Goal: Use online tool/utility: Utilize a website feature to perform a specific function

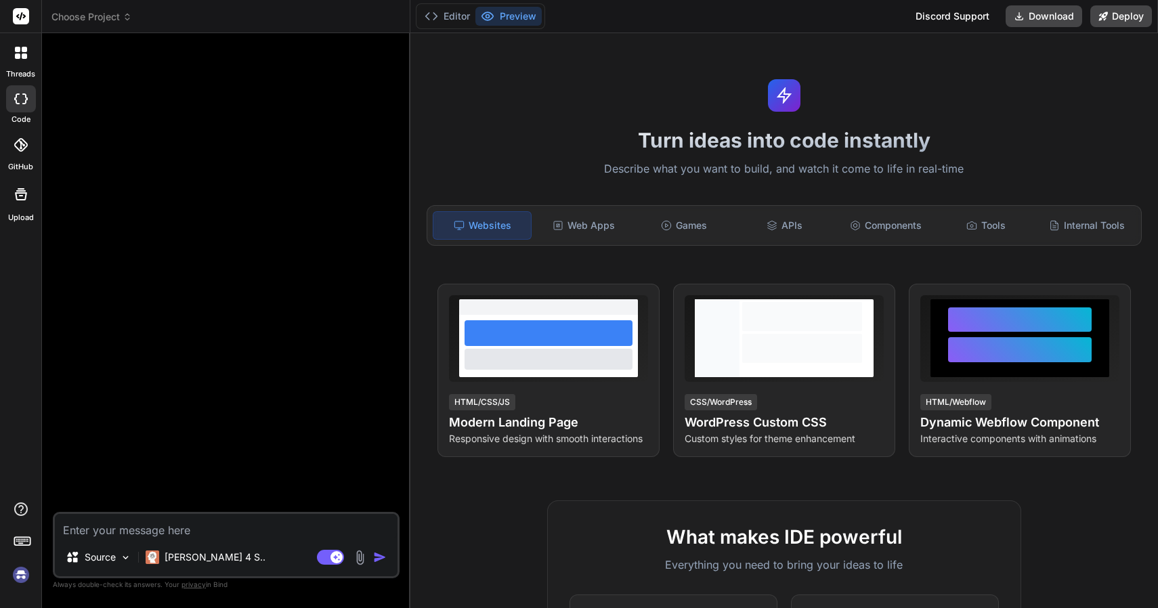
click at [19, 579] on img at bounding box center [20, 575] width 23 height 23
click at [13, 578] on img at bounding box center [20, 575] width 23 height 23
type textarea "x"
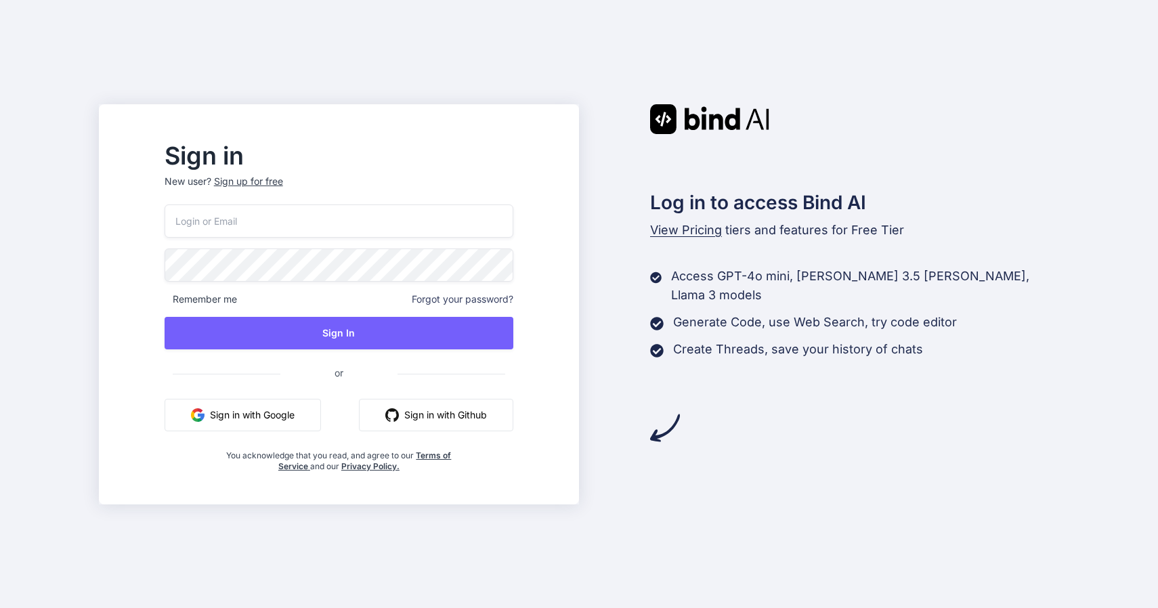
click at [415, 239] on div "Remember me Forgot your password? Sign In or Sign in with Google Sign in with G…" at bounding box center [339, 339] width 349 height 268
click at [413, 215] on input "email" at bounding box center [339, 221] width 349 height 33
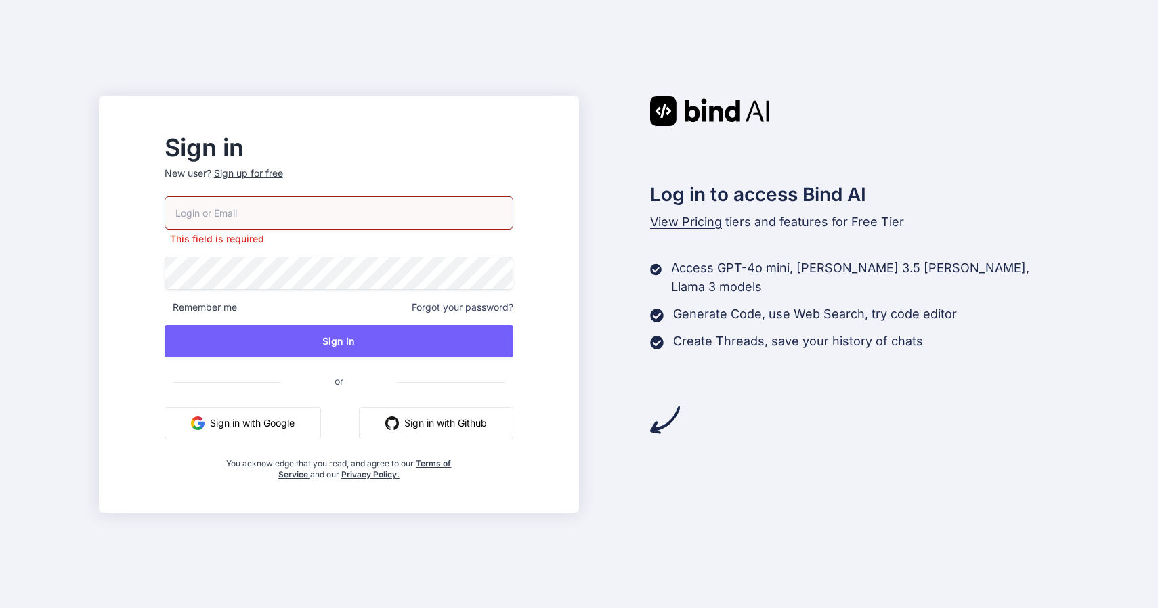
type input "ankush@thor.solutions"
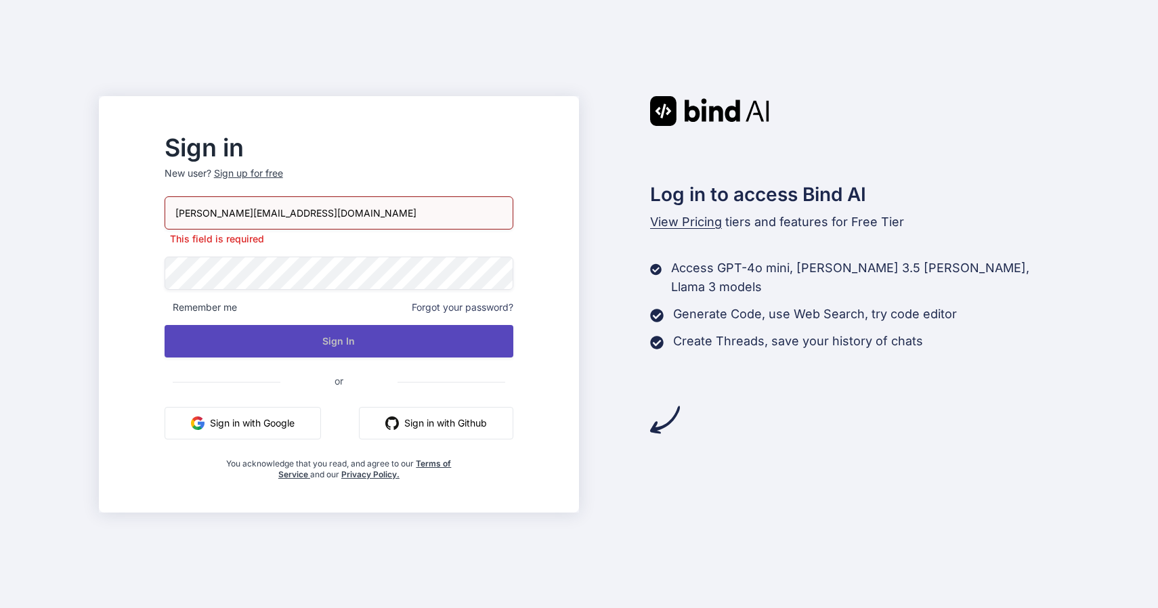
click at [352, 338] on button "Sign In" at bounding box center [339, 341] width 349 height 33
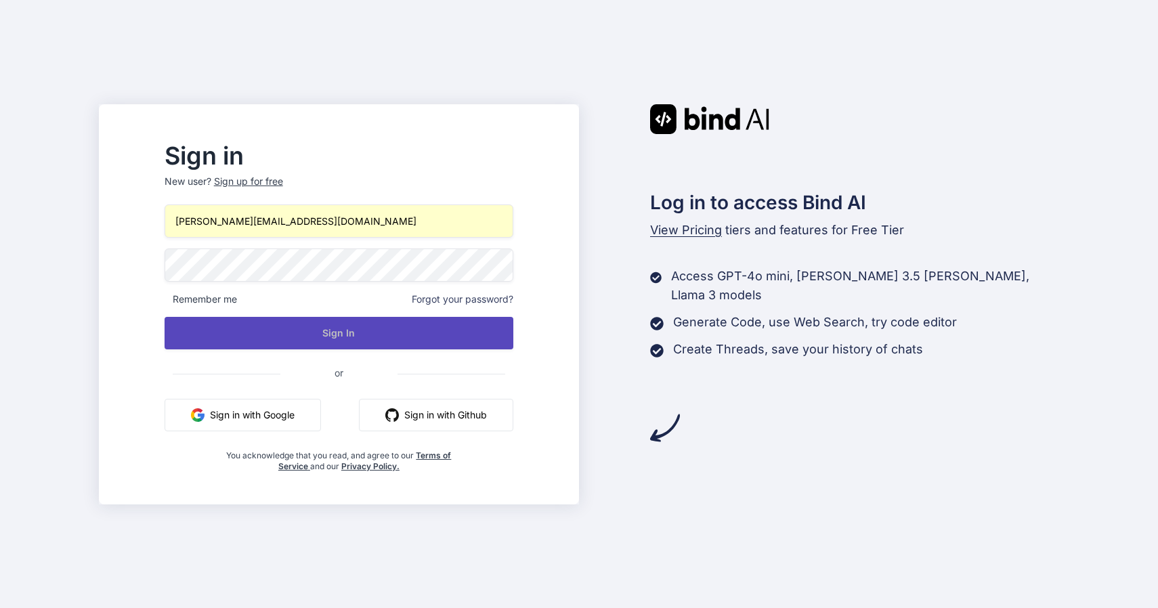
click at [352, 338] on button "Sign In" at bounding box center [339, 333] width 349 height 33
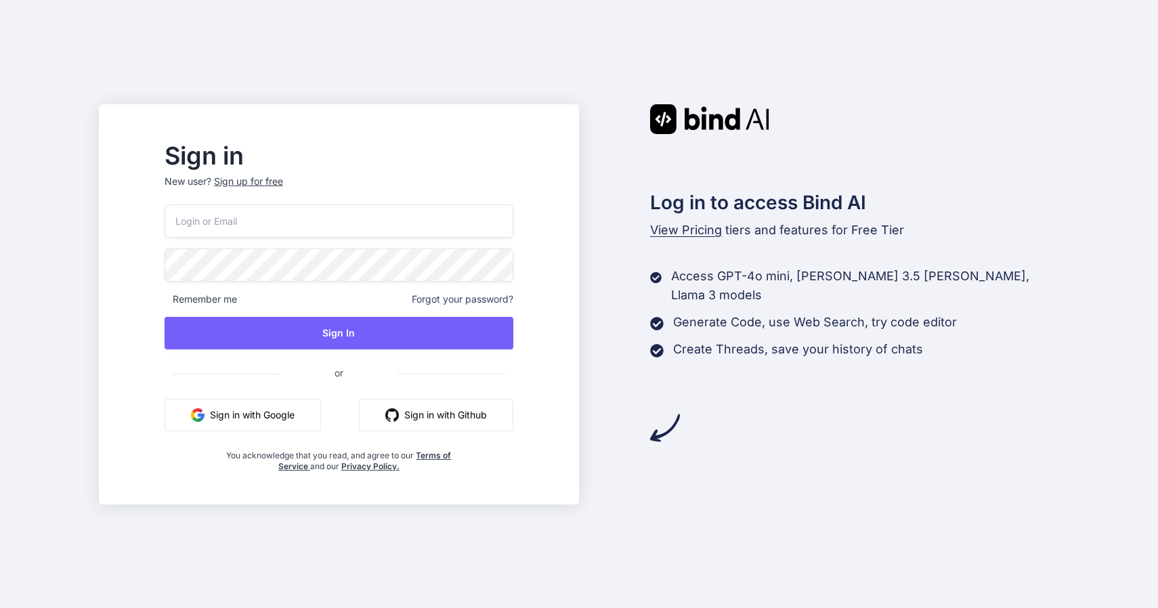
click at [329, 230] on input "email" at bounding box center [339, 221] width 349 height 33
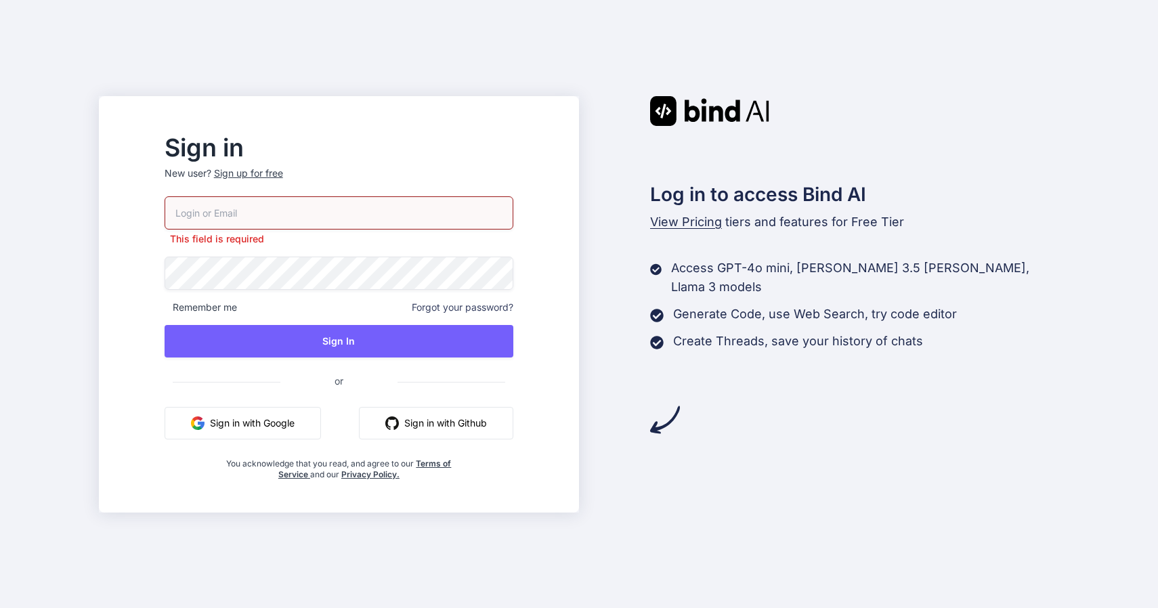
type input "ankush@thor.solutions"
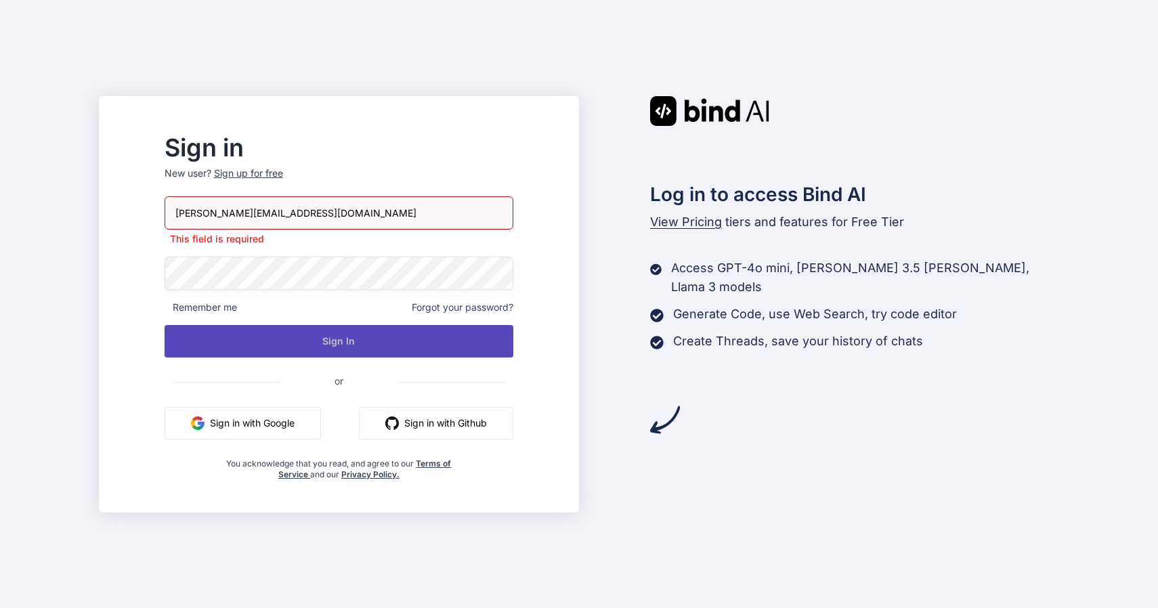
click at [329, 345] on button "Sign In" at bounding box center [339, 341] width 349 height 33
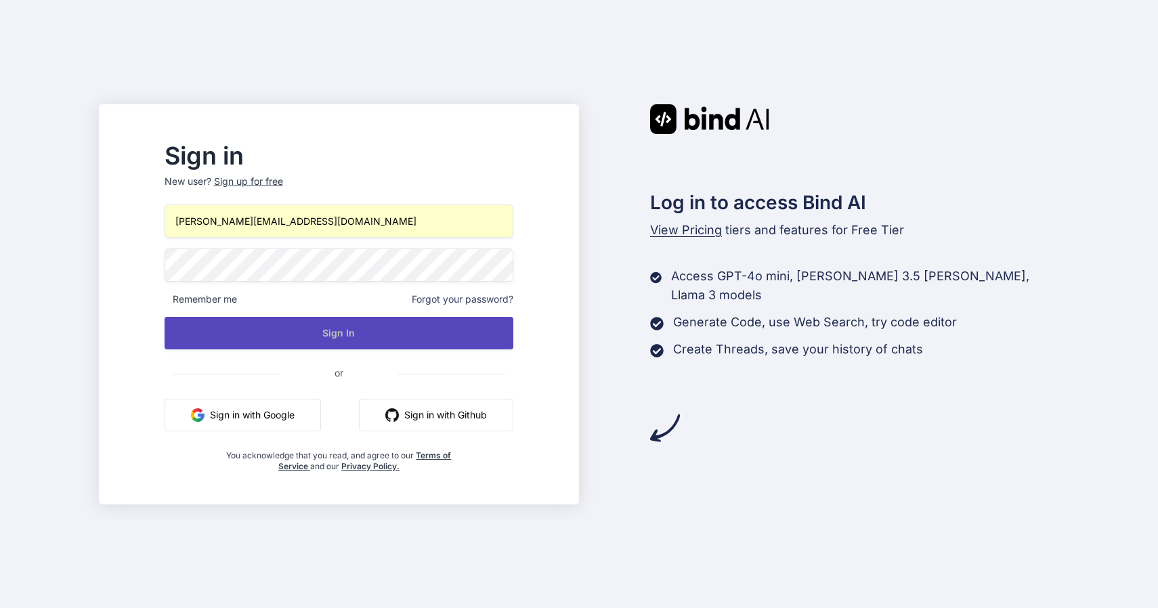
click at [331, 337] on button "Sign In" at bounding box center [339, 333] width 349 height 33
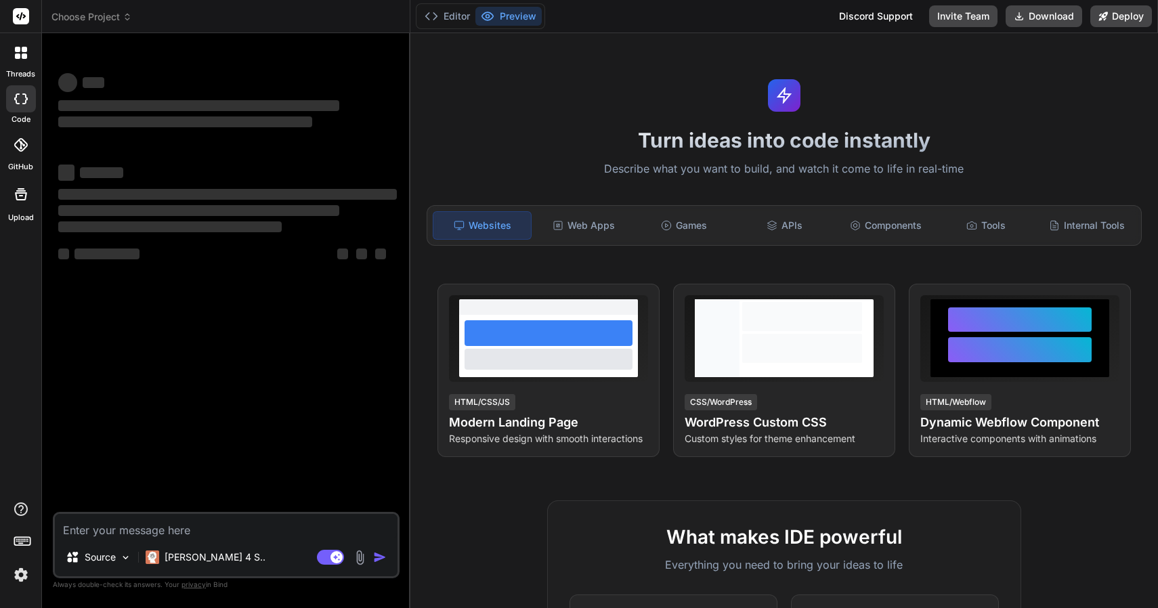
click at [119, 12] on span "Choose Project" at bounding box center [91, 17] width 81 height 14
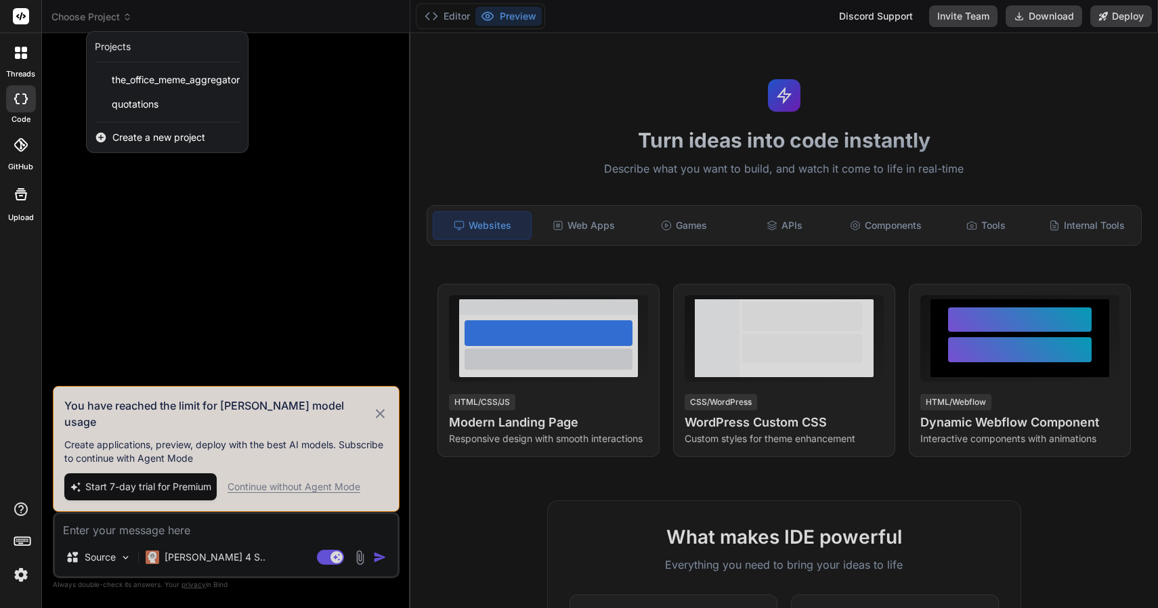
click at [163, 16] on div at bounding box center [579, 304] width 1158 height 608
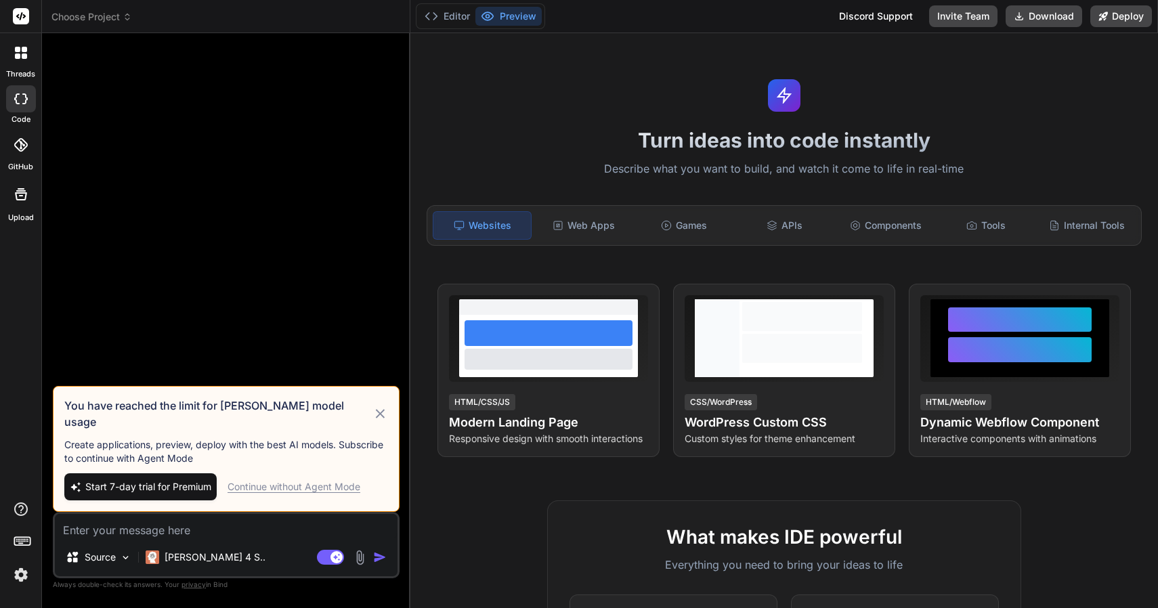
click at [383, 420] on icon at bounding box center [381, 414] width 16 height 16
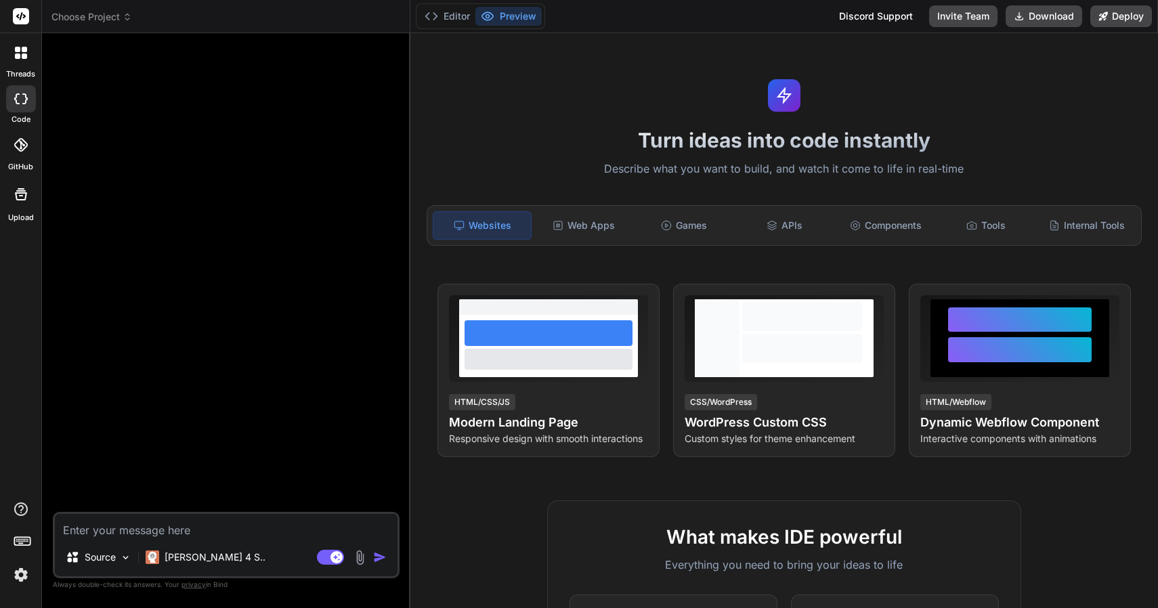
click at [110, 14] on span "Choose Project" at bounding box center [91, 17] width 81 height 14
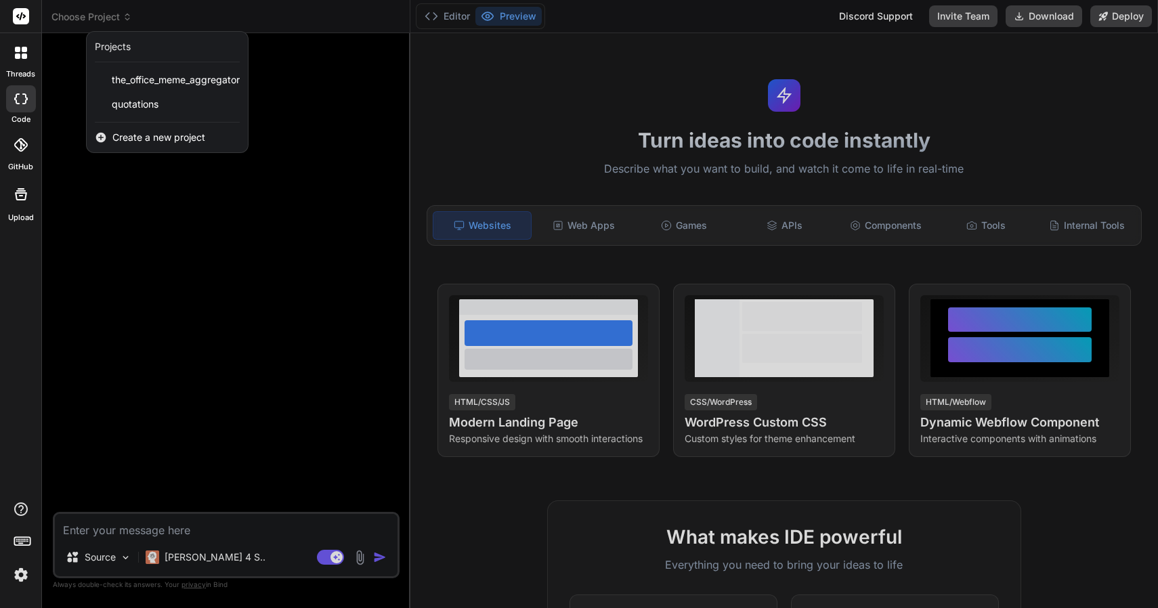
click at [165, 21] on div at bounding box center [579, 304] width 1158 height 608
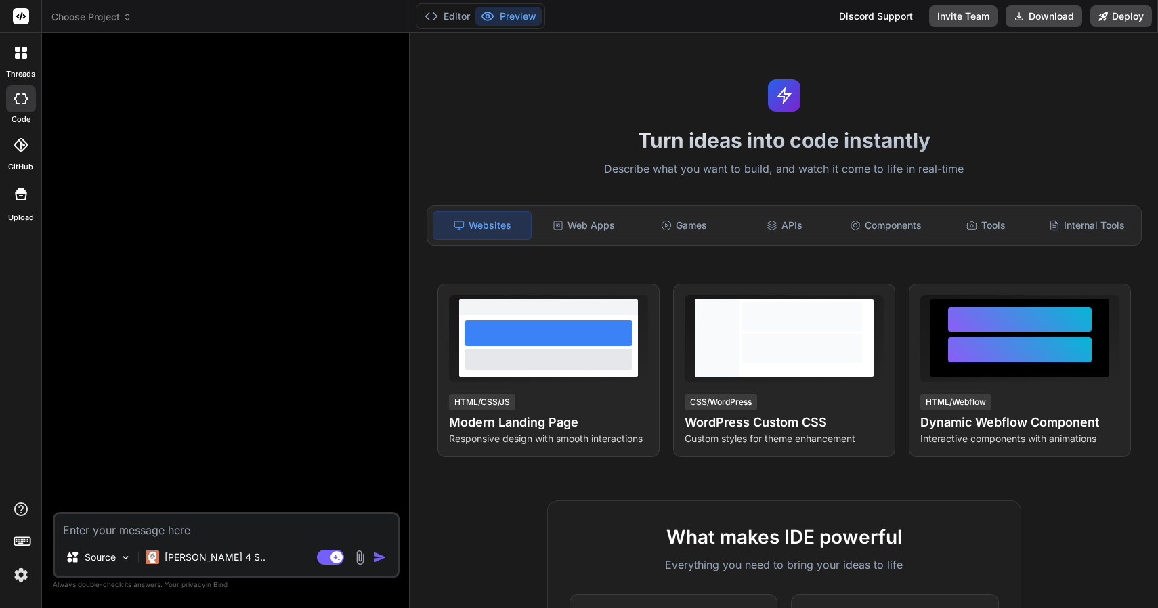
click at [26, 578] on img at bounding box center [20, 575] width 23 height 23
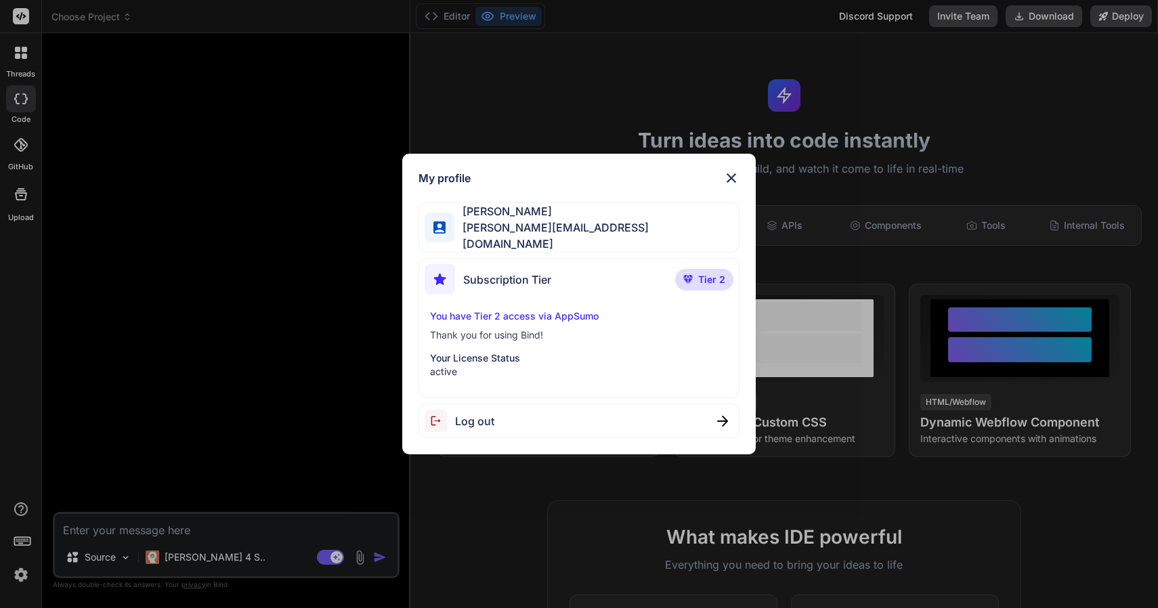
click at [729, 181] on img at bounding box center [731, 178] width 16 height 16
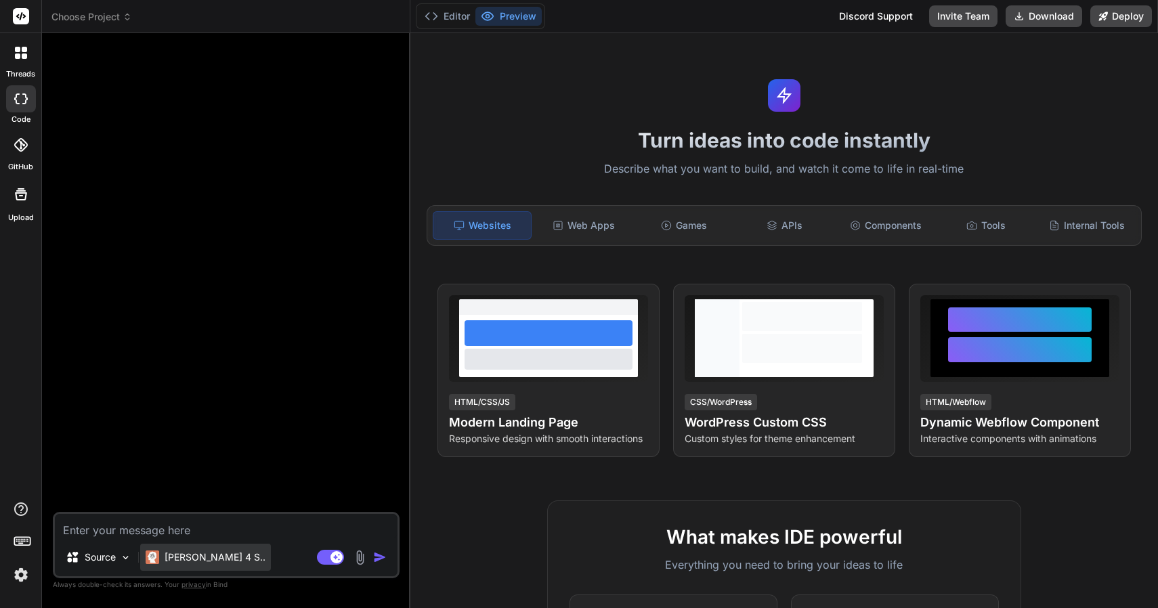
click at [176, 551] on p "[PERSON_NAME] 4 S.." at bounding box center [215, 558] width 101 height 14
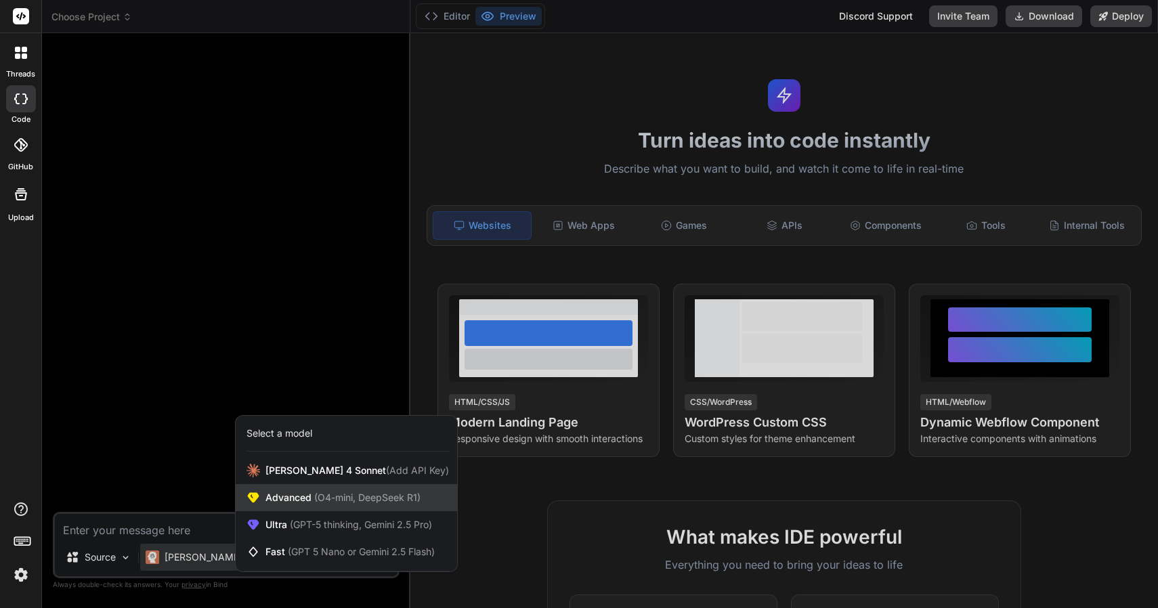
click at [307, 503] on span "Advanced (O4-mini, DeepSeek R1)" at bounding box center [343, 498] width 155 height 14
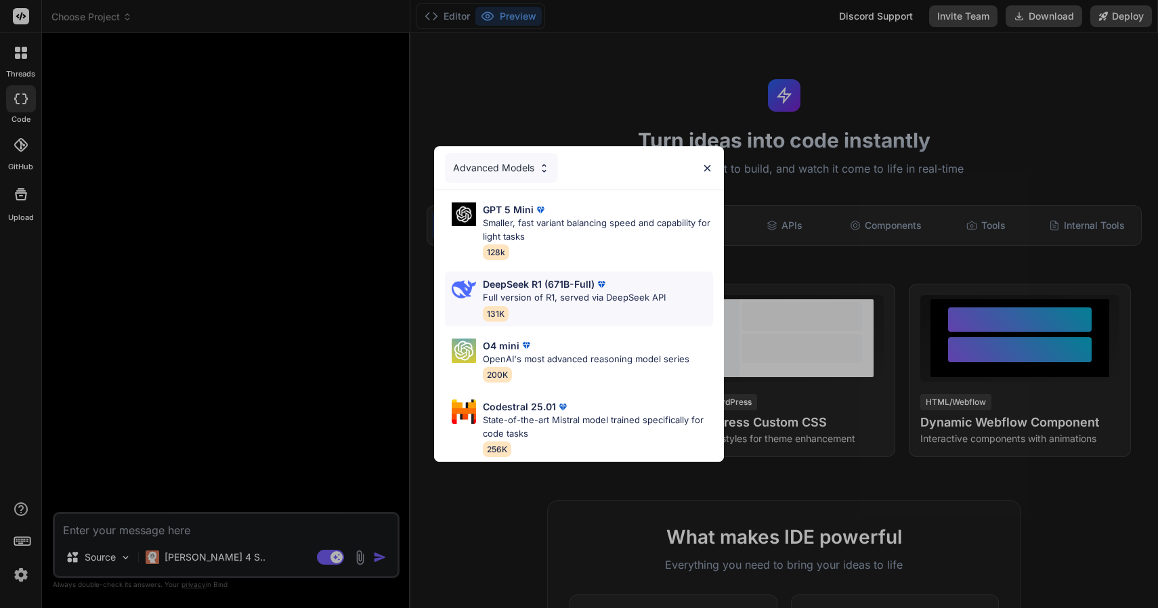
click at [570, 300] on p "Full version of R1, served via DeepSeek API" at bounding box center [574, 298] width 183 height 14
type textarea "x"
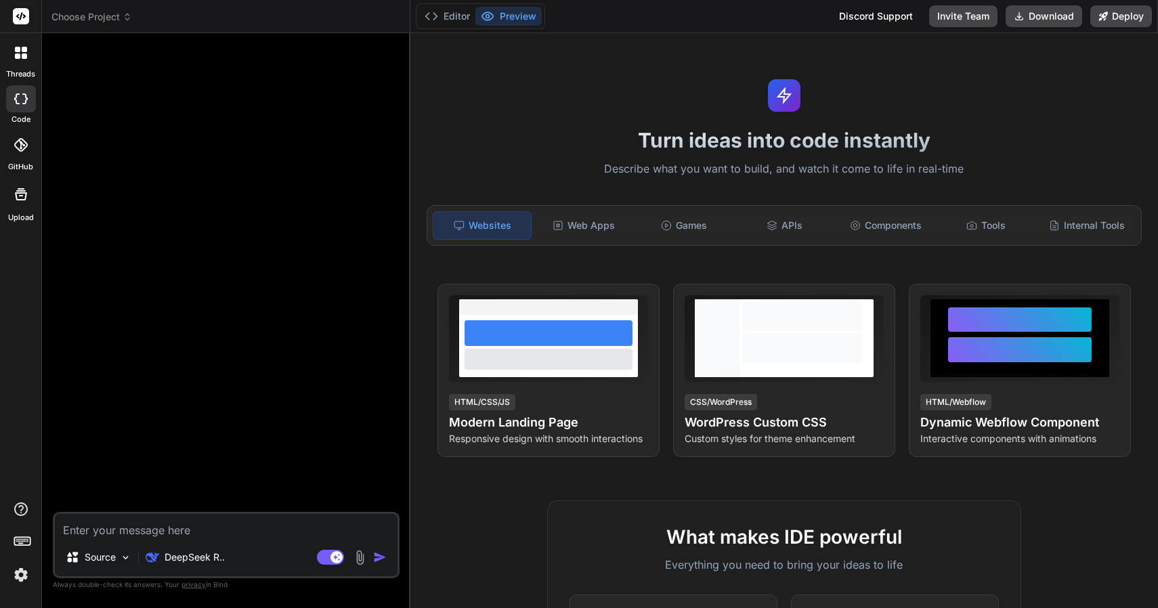
click at [236, 534] on textarea at bounding box center [226, 526] width 343 height 24
paste textarea "a secure platform to change one IP address to another on my cloudflare account …"
type textarea "a secure platform to change one IP address to another on my cloudflare account …"
type textarea "x"
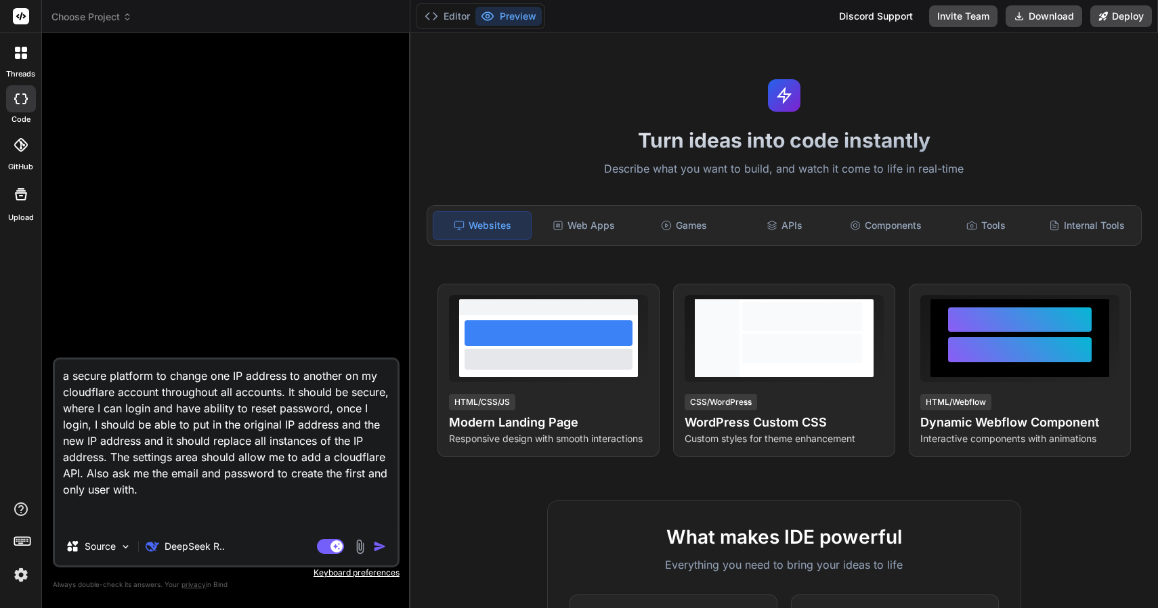
type textarea "a secure platform to change one IP address to another on my cloudflare account …"
type textarea "x"
type textarea "a secure platform to change one IP address to another on my cloudflare account …"
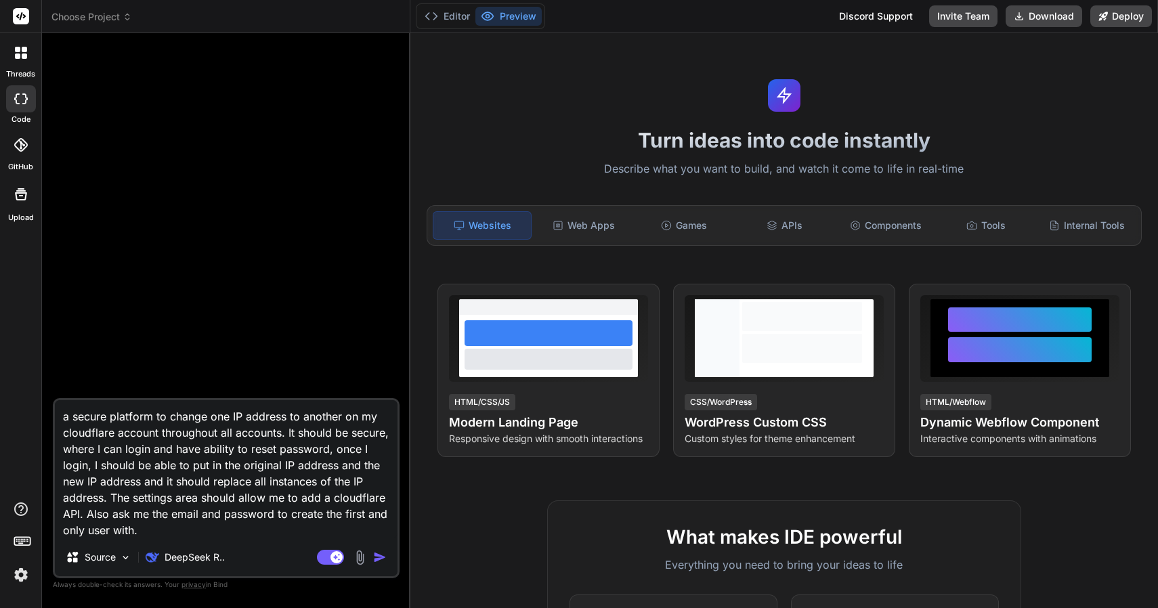
type textarea "x"
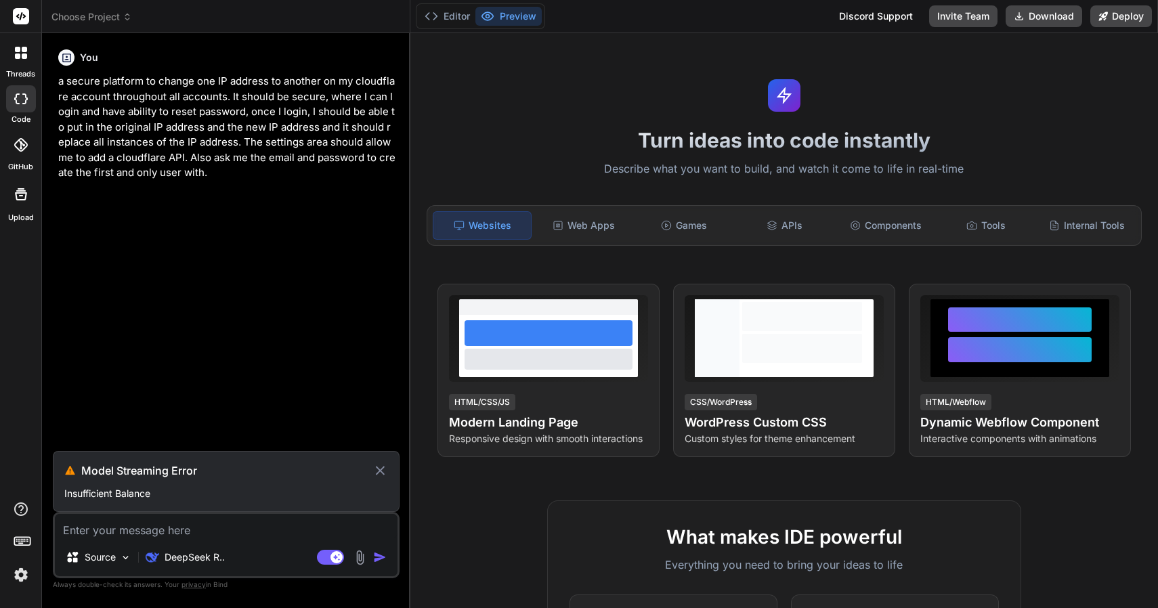
click at [155, 522] on textarea at bounding box center [226, 526] width 343 height 24
click at [383, 469] on icon at bounding box center [381, 471] width 16 height 16
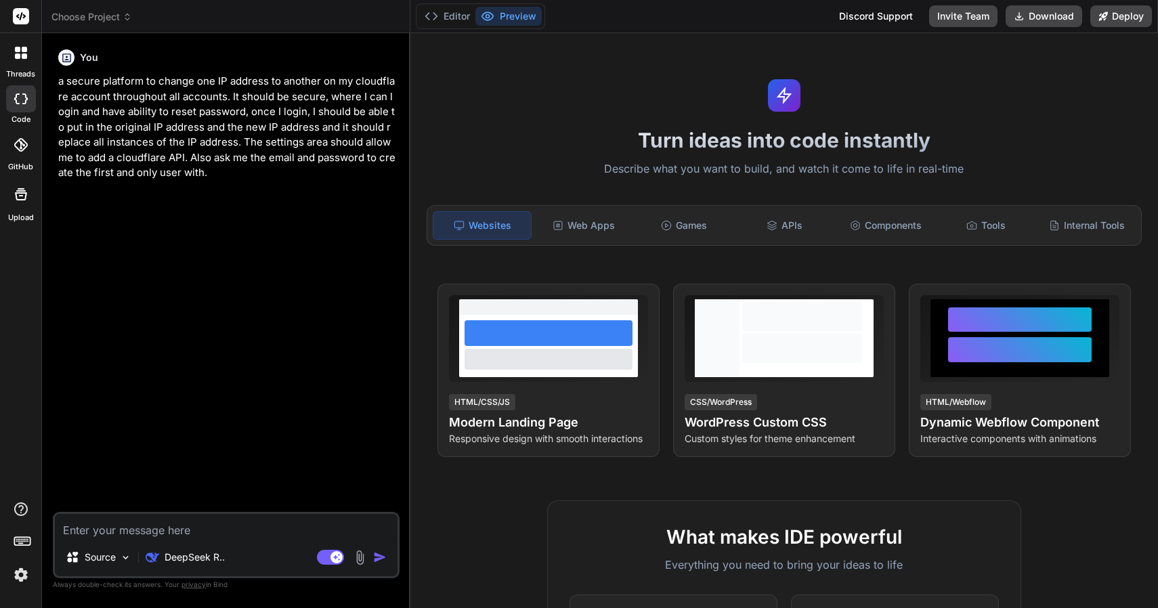
click at [229, 524] on textarea at bounding box center [226, 526] width 343 height 24
click at [194, 553] on p "DeepSeek R.." at bounding box center [195, 558] width 60 height 14
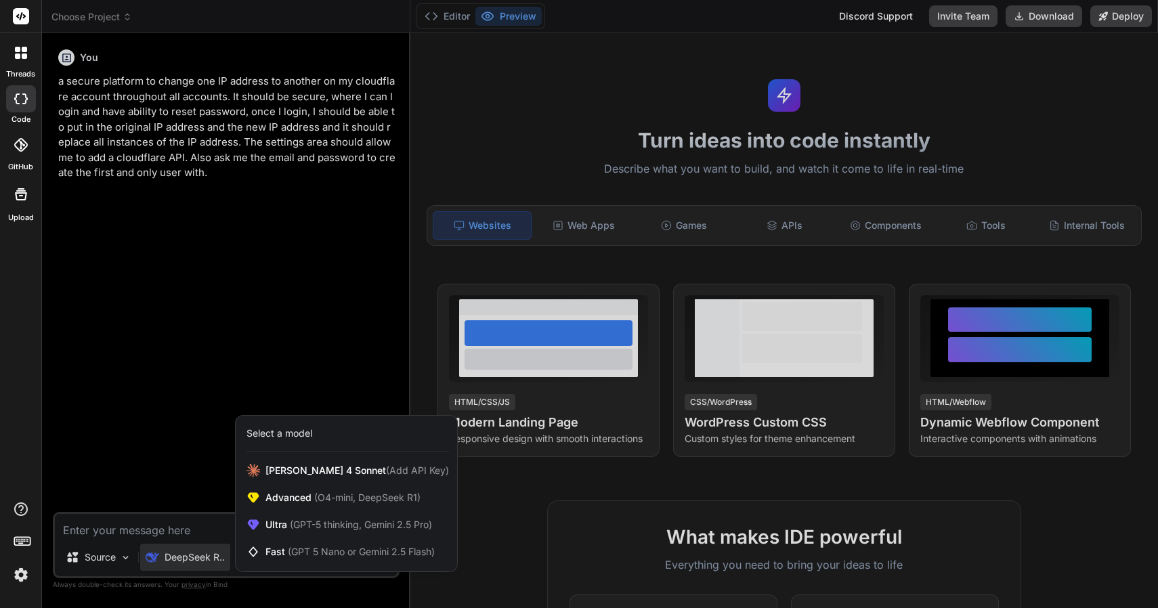
click at [179, 534] on div at bounding box center [579, 304] width 1158 height 608
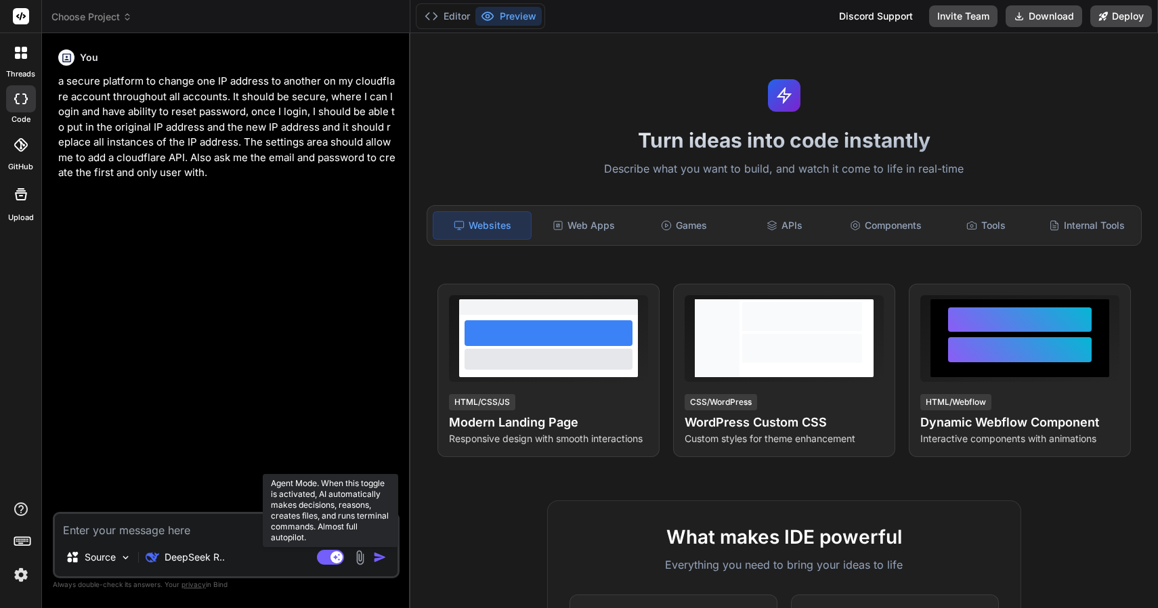
click at [325, 558] on rect at bounding box center [330, 557] width 27 height 15
type textarea "x"
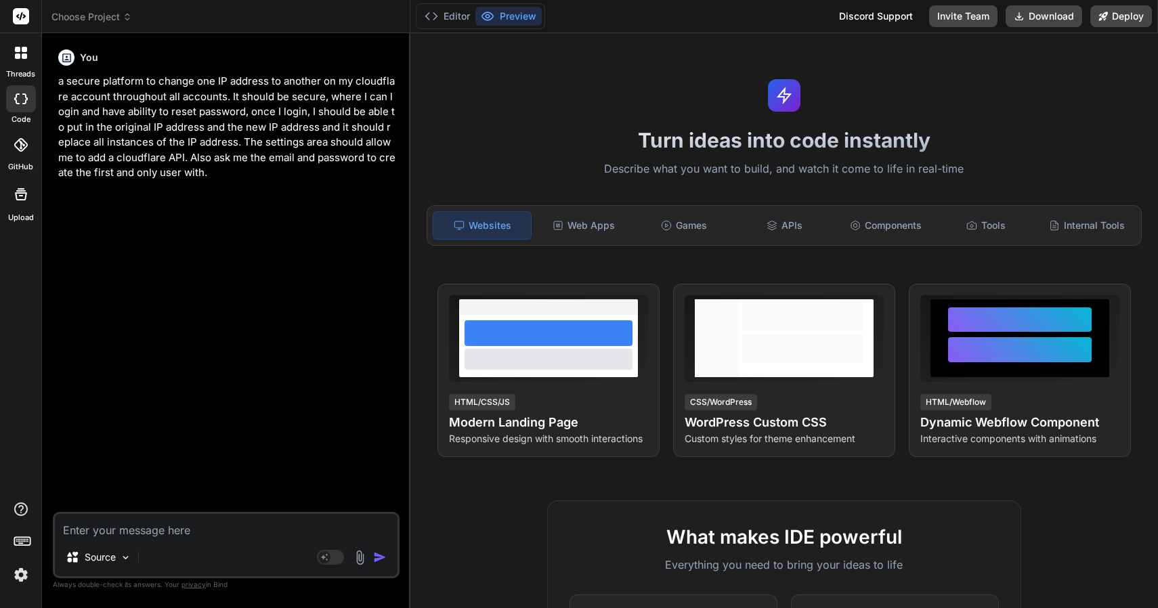
click at [284, 530] on textarea at bounding box center [226, 526] width 343 height 24
paste textarea "a secure platform to change one IP address to another on my cloudflare account …"
type textarea "a secure platform to change one IP address to another on my cloudflare account …"
type textarea "x"
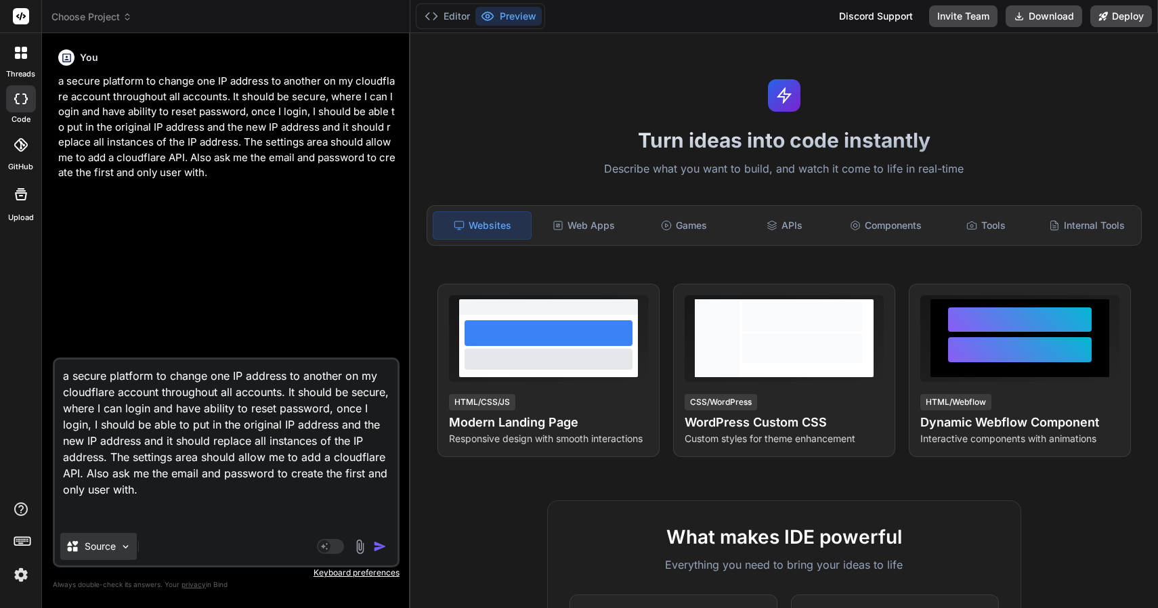
type textarea "a secure platform to change one IP address to another on my cloudflare account …"
click at [106, 548] on p "Source" at bounding box center [100, 547] width 31 height 14
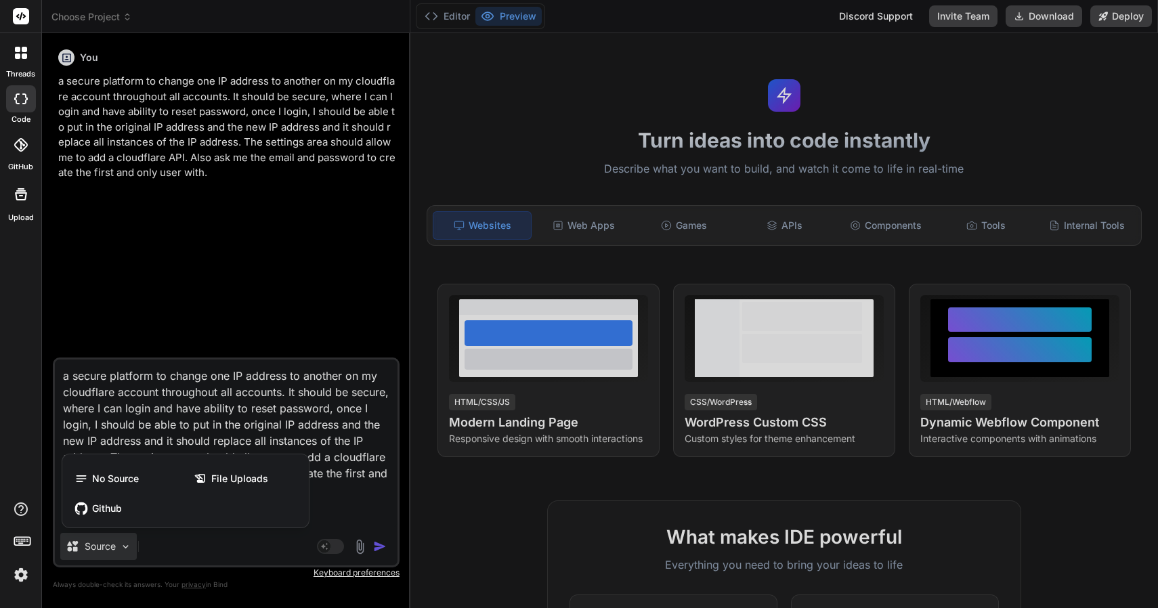
click at [151, 444] on div at bounding box center [579, 304] width 1158 height 608
type textarea "x"
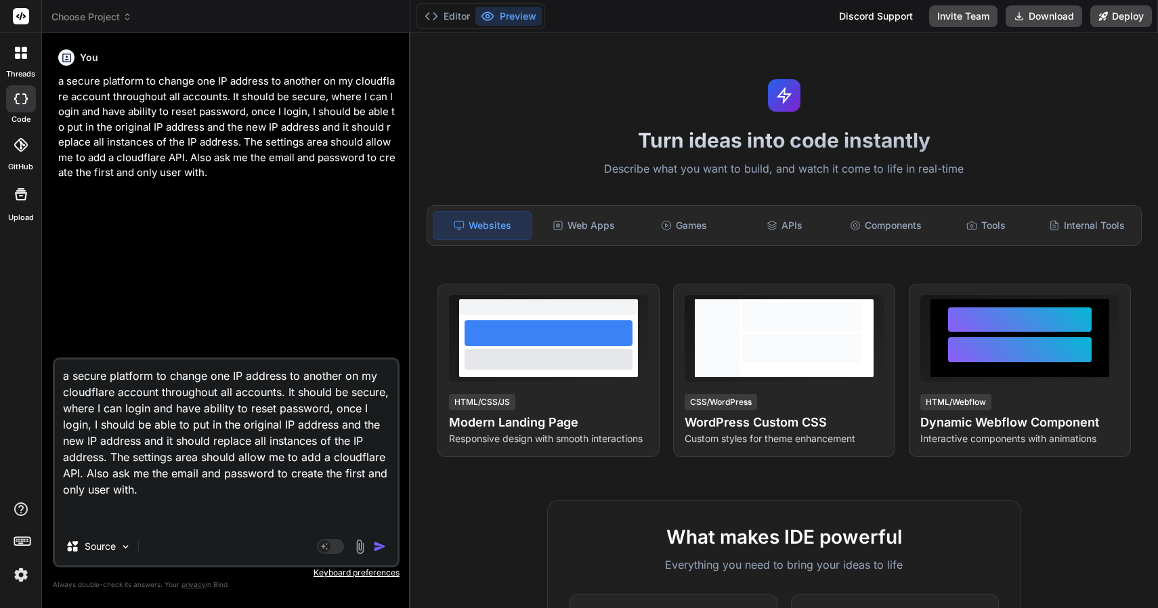
click at [149, 505] on textarea "a secure platform to change one IP address to another on my cloudflare account …" at bounding box center [226, 444] width 343 height 168
type textarea "a secure platform to change one IP address to another on my cloudflare account …"
type textarea "x"
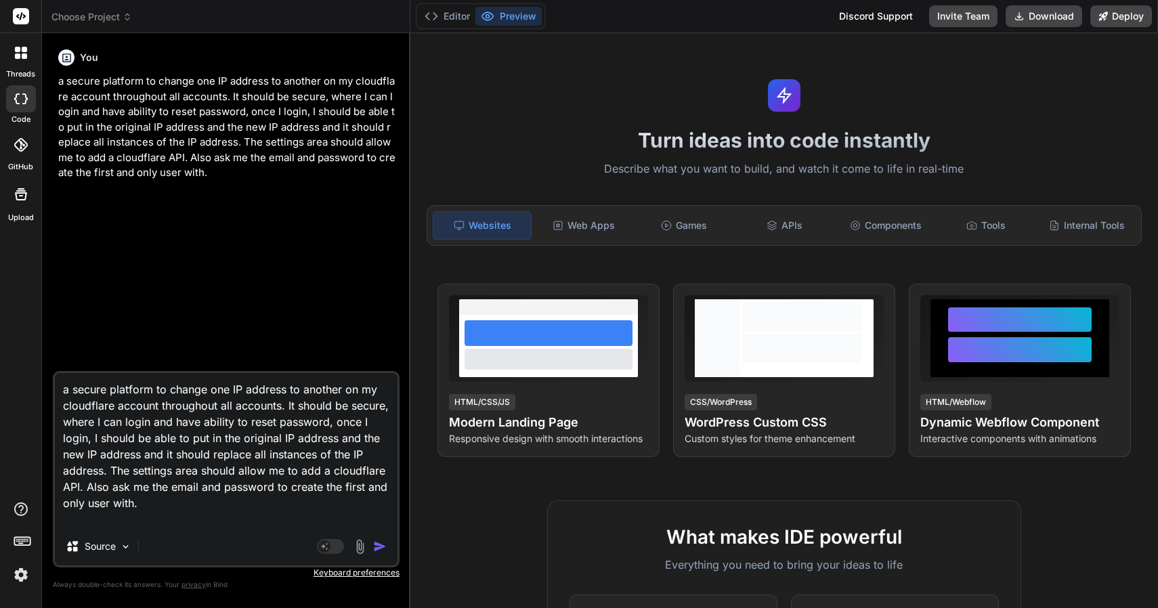
scroll to position [0, 0]
type textarea "a secure platform to change one IP address to another on my cloudflare account …"
type textarea "x"
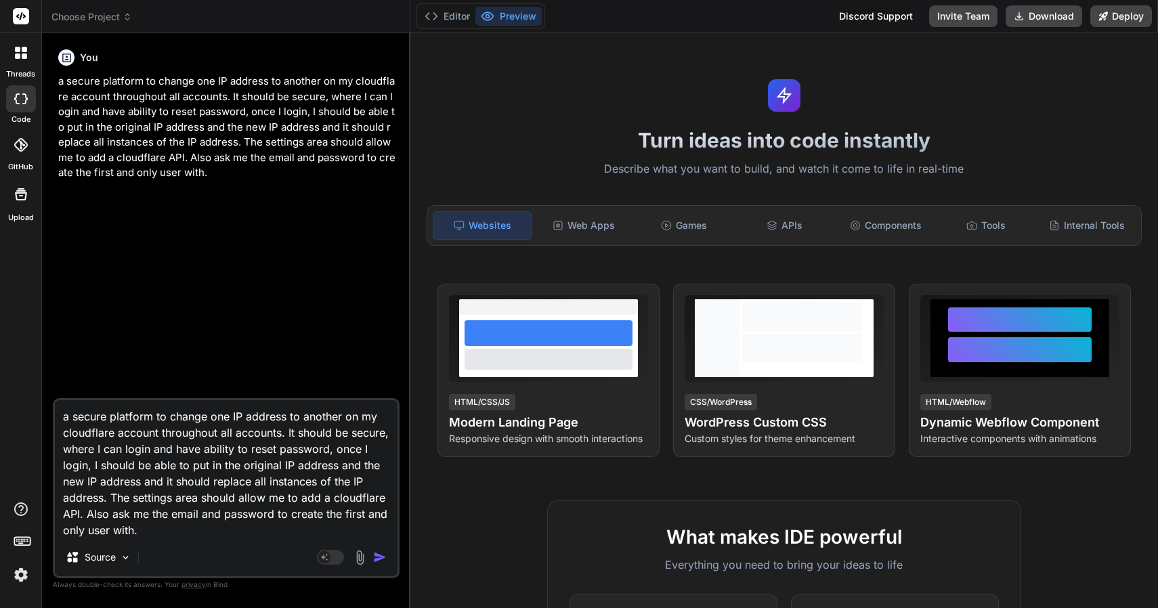
type textarea "a secure platform to change one IP address to another on my cloudflare account …"
click at [368, 560] on div "Agent Mode. When this toggle is activated, AI automatically makes decisions, re…" at bounding box center [353, 557] width 78 height 16
click at [375, 560] on img "button" at bounding box center [380, 558] width 14 height 14
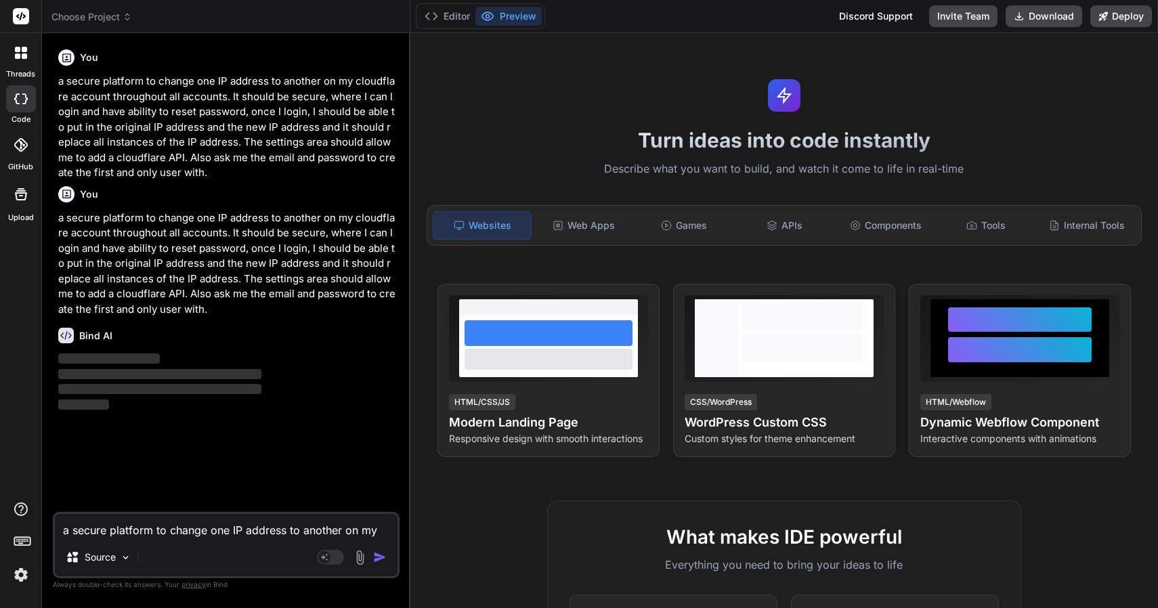
click at [234, 277] on p "a secure platform to change one IP address to another on my cloudflare account …" at bounding box center [227, 264] width 339 height 107
click at [119, 569] on div "Source" at bounding box center [98, 557] width 77 height 27
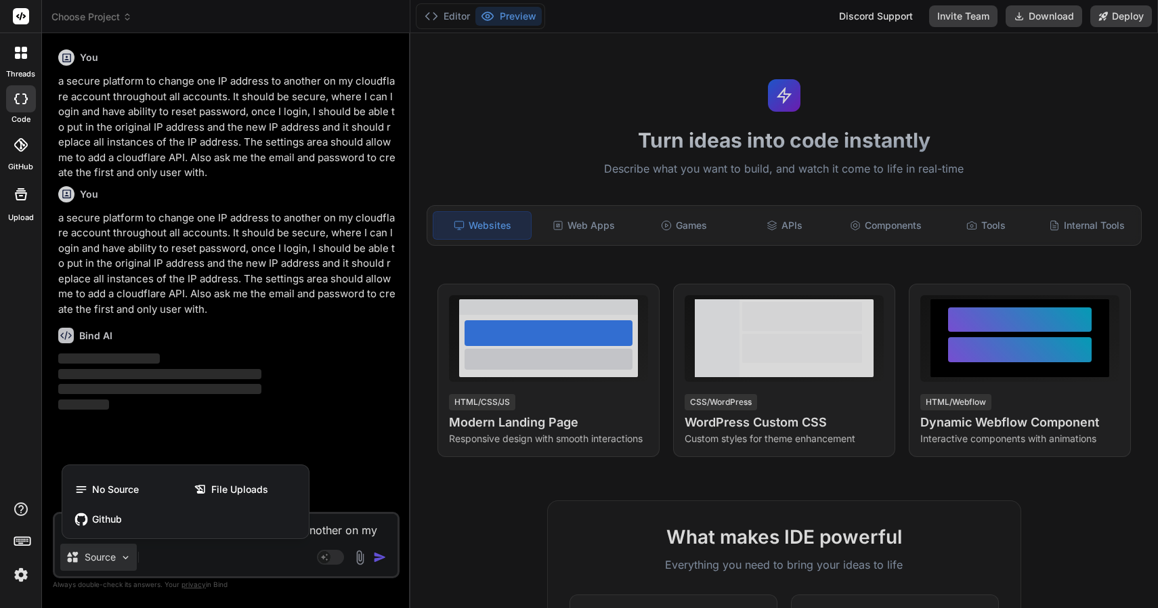
click at [261, 401] on div at bounding box center [579, 304] width 1158 height 608
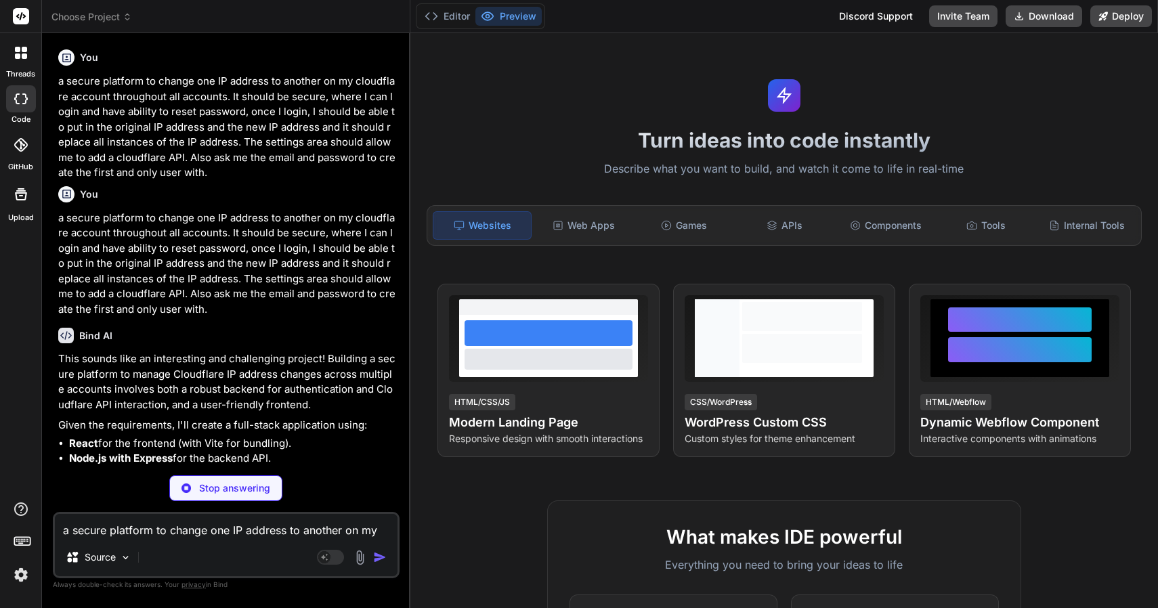
type textarea "x"
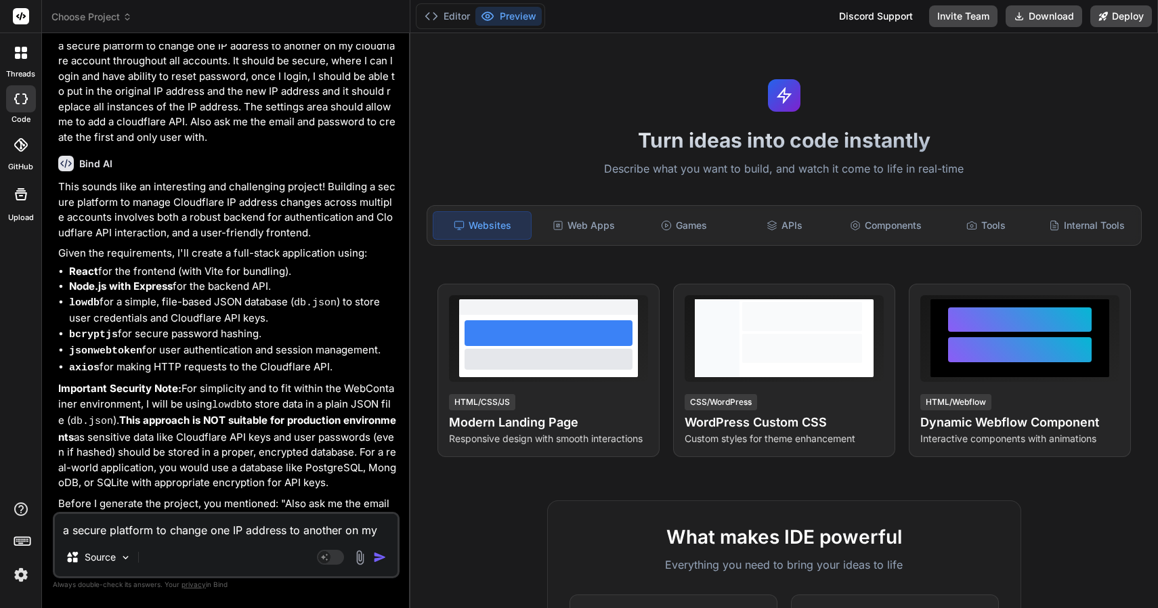
scroll to position [232, 0]
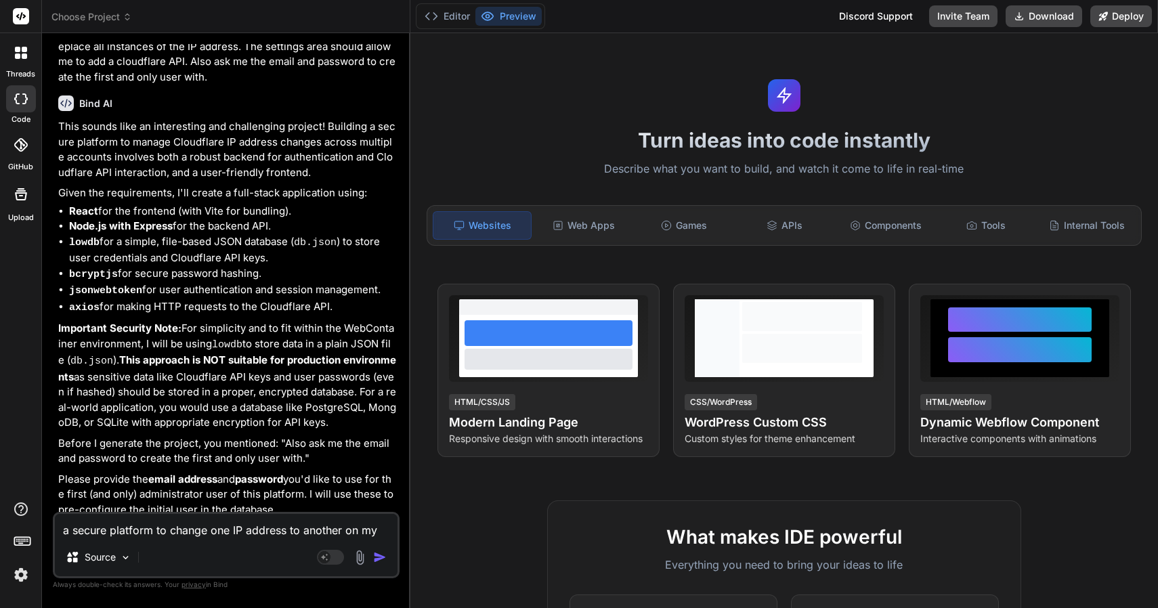
click at [169, 537] on textarea "a secure platform to change one IP address to another on my cloudflare account …" at bounding box center [226, 526] width 343 height 24
click at [170, 537] on textarea "a secure platform to change one IP address to another on my cloudflare account …" at bounding box center [226, 526] width 343 height 24
click at [156, 534] on textarea "a secure platform to change one IP address to another on my cloudflare account …" at bounding box center [226, 526] width 343 height 24
type textarea "l"
type textarea "x"
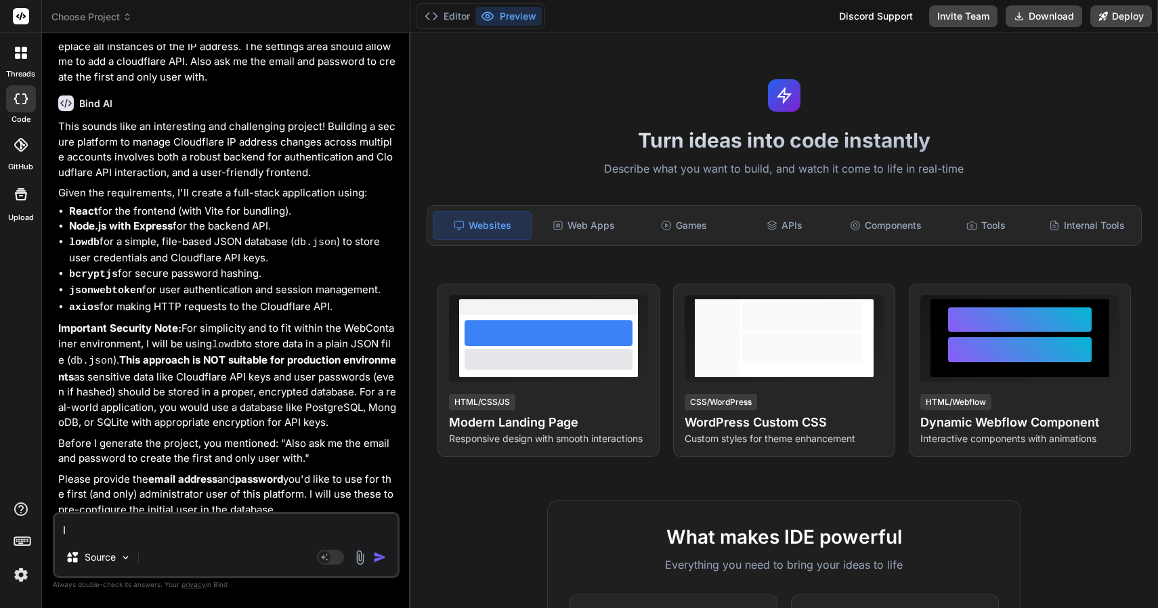
type textarea "lo"
type textarea "x"
type textarea "low"
type textarea "x"
type textarea "[PERSON_NAME]"
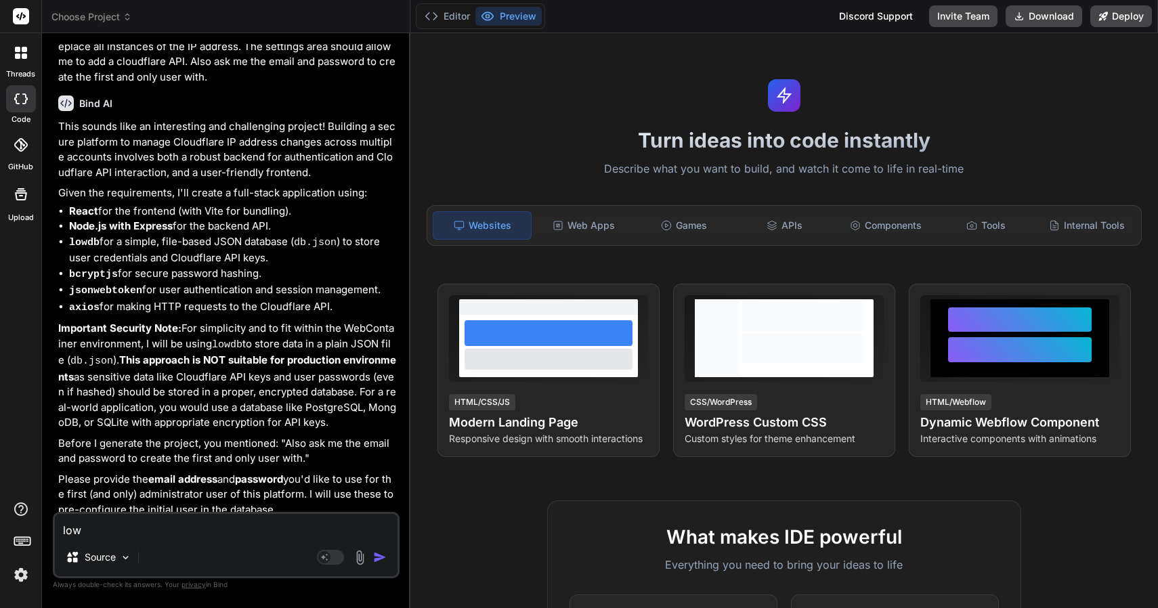
type textarea "x"
type textarea "lowdb"
type textarea "x"
type textarea "lowdb"
type textarea "x"
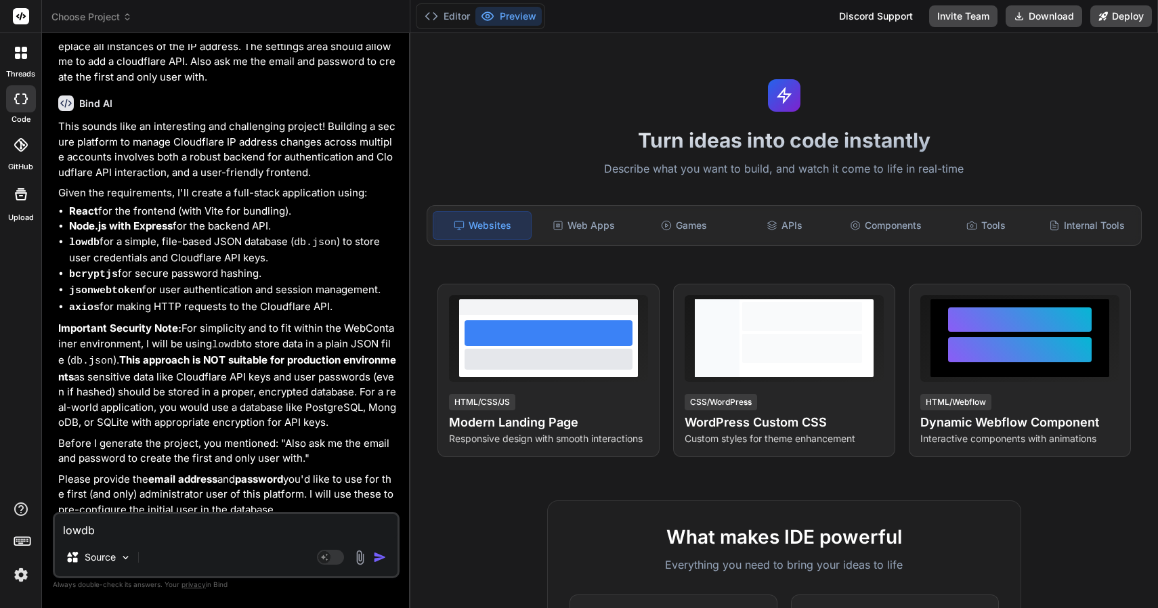
type textarea "lowdb i"
type textarea "x"
type textarea "lowdb is"
type textarea "x"
type textarea "lowdb is"
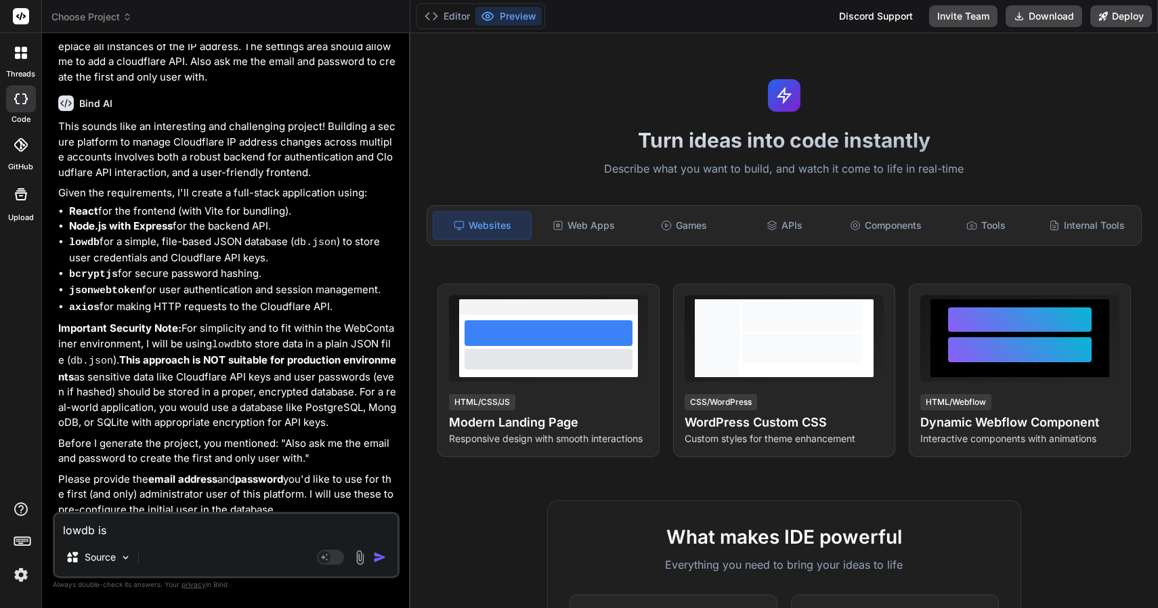
type textarea "x"
type textarea "lowdb is f"
type textarea "x"
type textarea "lowdb is fi"
type textarea "x"
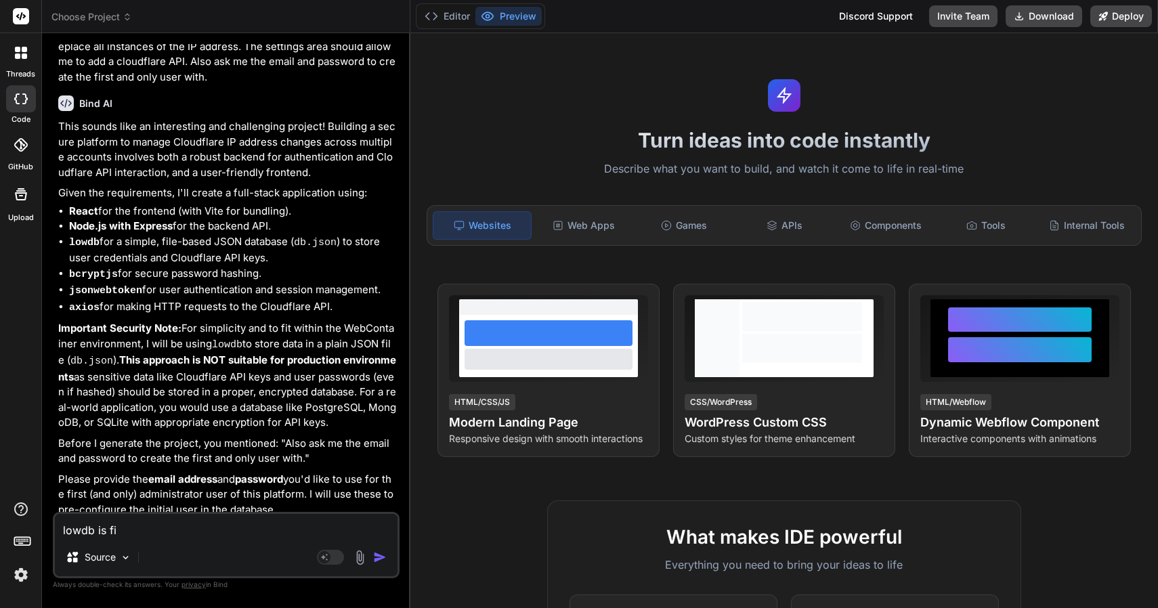
type textarea "lowdb is fin"
type textarea "x"
type textarea "lowdb is fine"
type textarea "x"
type textarea "lowdb is finea"
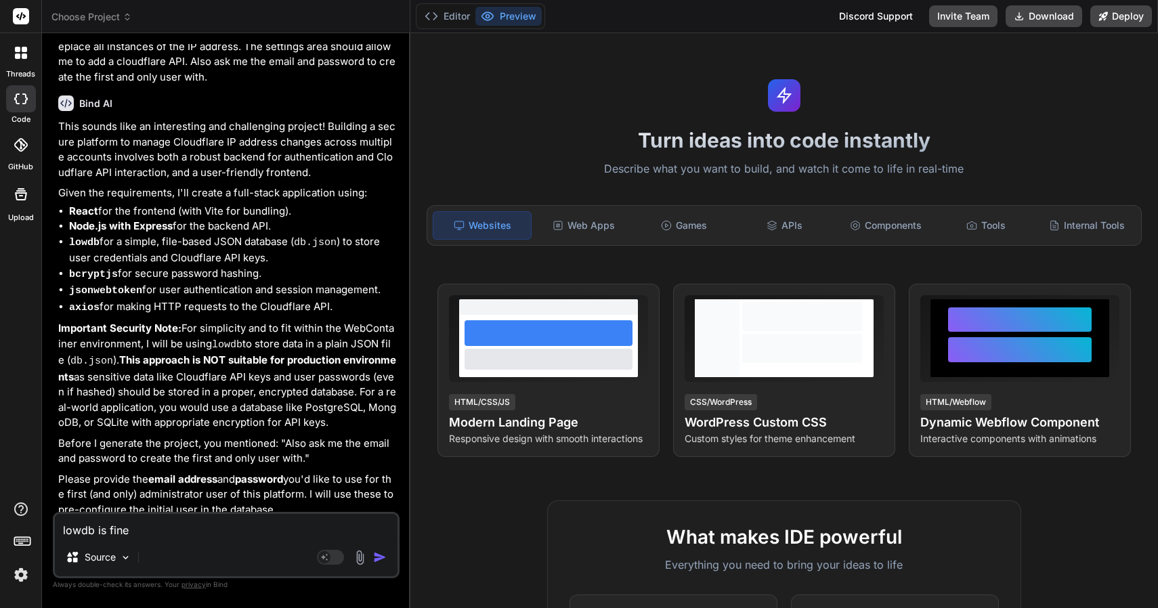
type textarea "x"
type textarea "lowdb is fineas"
type textarea "x"
type textarea "lowdb is finea"
type textarea "x"
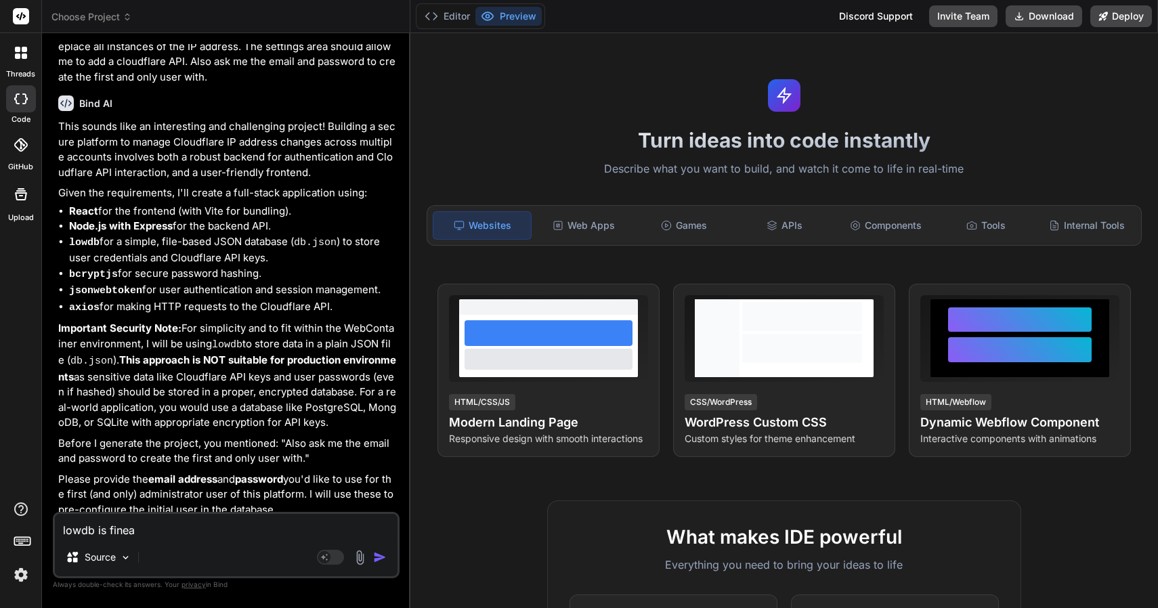
type textarea "lowdb is fine"
type textarea "x"
type textarea "lowdb is fine"
type textarea "x"
type textarea "lowdb is fine"
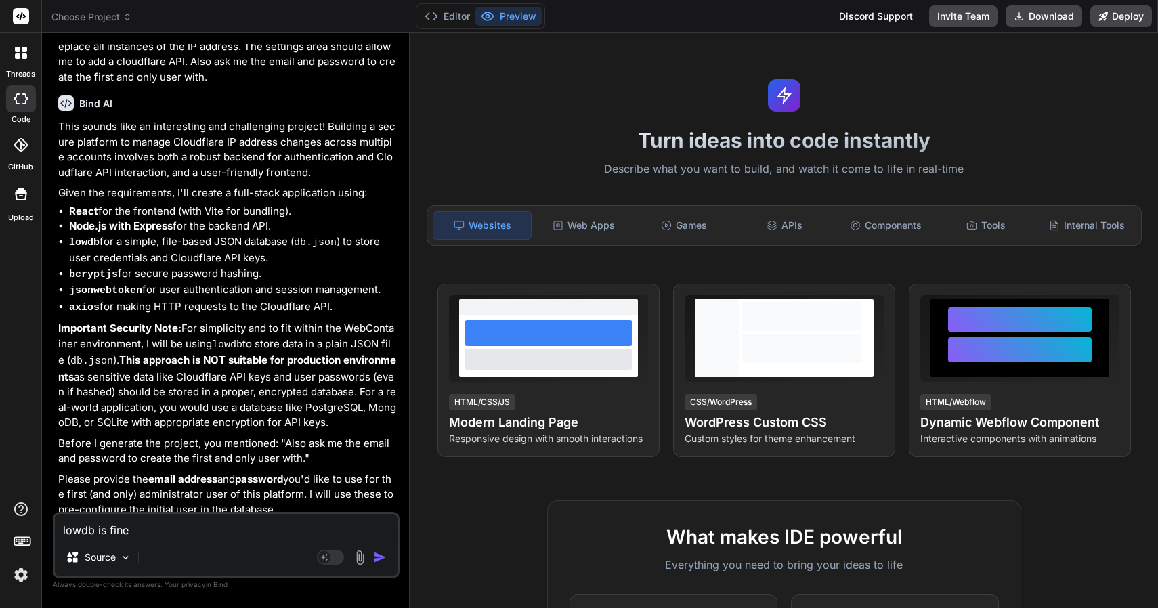
type textarea "x"
type textarea "lowdb is fine,"
type textarea "x"
type textarea "lowdb is fine,"
type textarea "x"
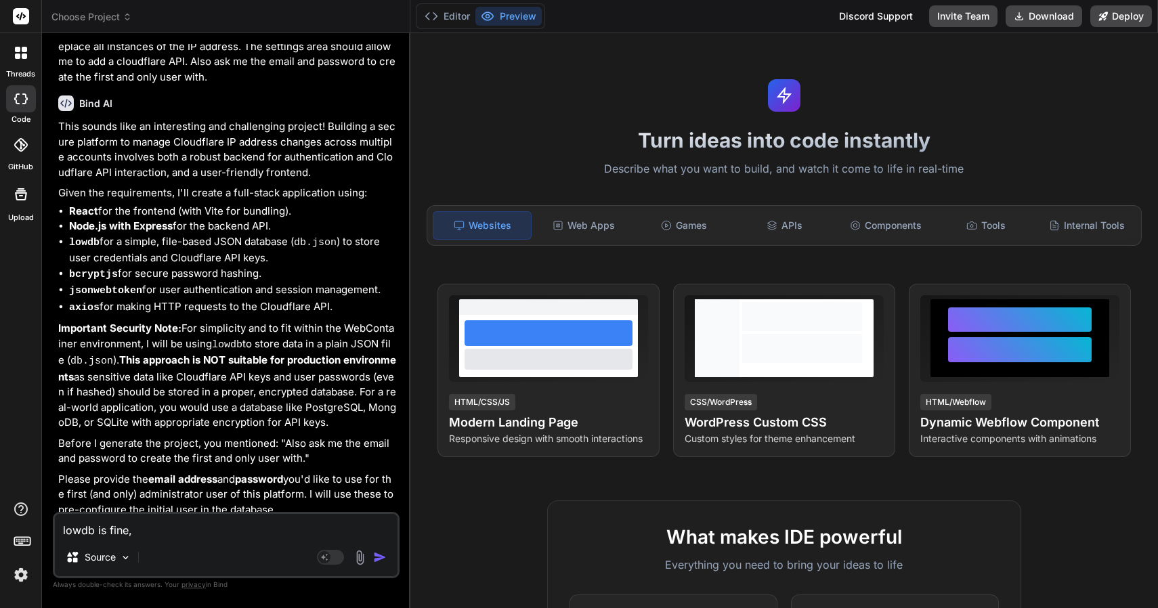
type textarea "lowdb is fine,"
type textarea "x"
type textarea "lowdb is fine"
type textarea "x"
type textarea "lowdb is fine"
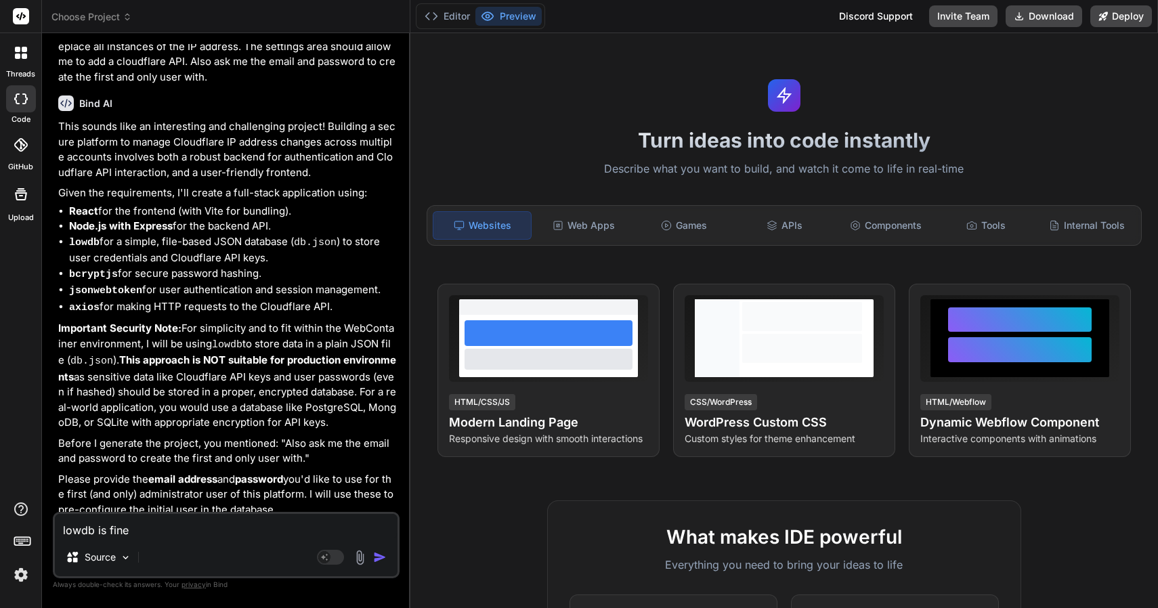
type textarea "x"
type textarea "lowdb is fine a"
type textarea "x"
type textarea "lowdb is fine as"
type textarea "x"
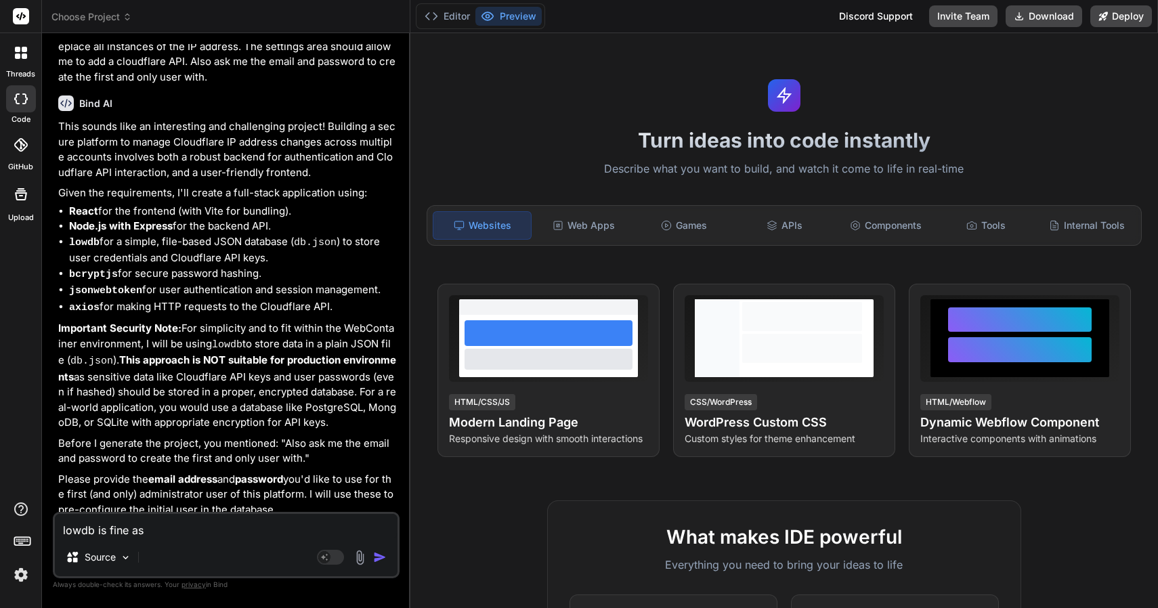
type textarea "lowdb is fine as"
type textarea "x"
type textarea "lowdb is fine as i"
type textarea "x"
type textarea "lowdb is fine as it"
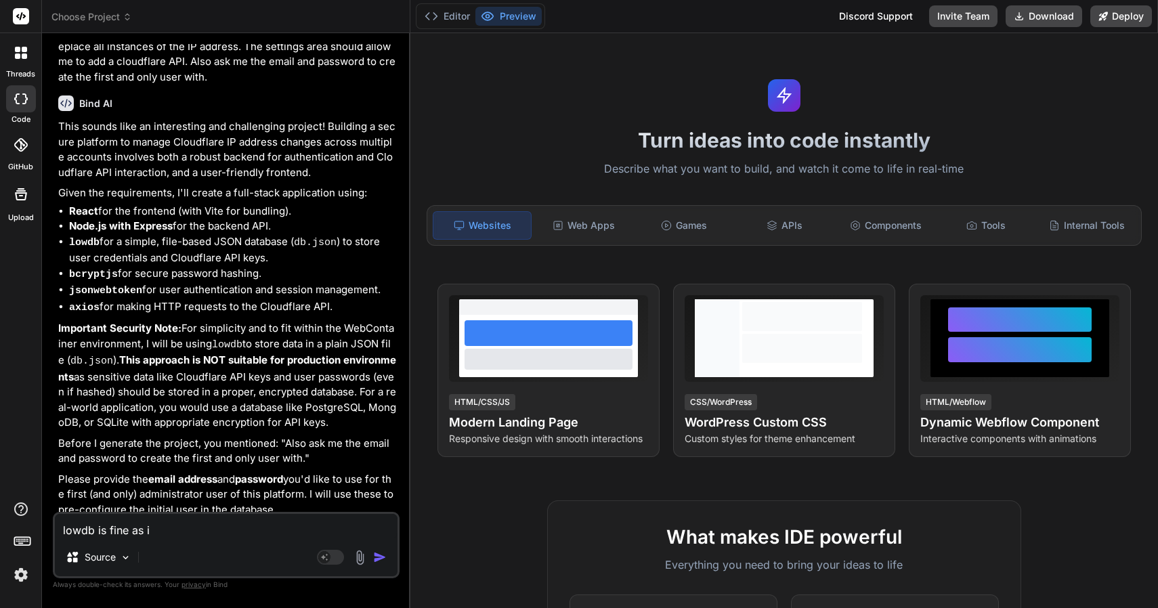
type textarea "x"
type textarea "lowdb is fine as it"
type textarea "x"
type textarea "lowdb is fine as it i"
type textarea "x"
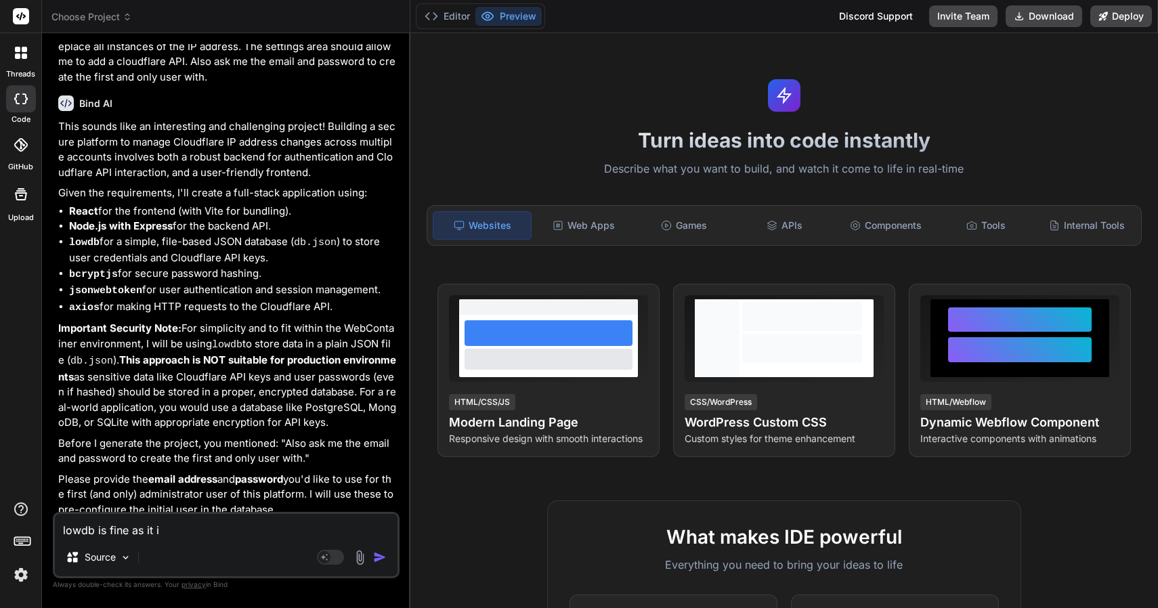
type textarea "lowdb is fine as it is"
type textarea "x"
type textarea "lowdb is fine as it is"
type textarea "x"
type textarea "lowdb is fine as it is f"
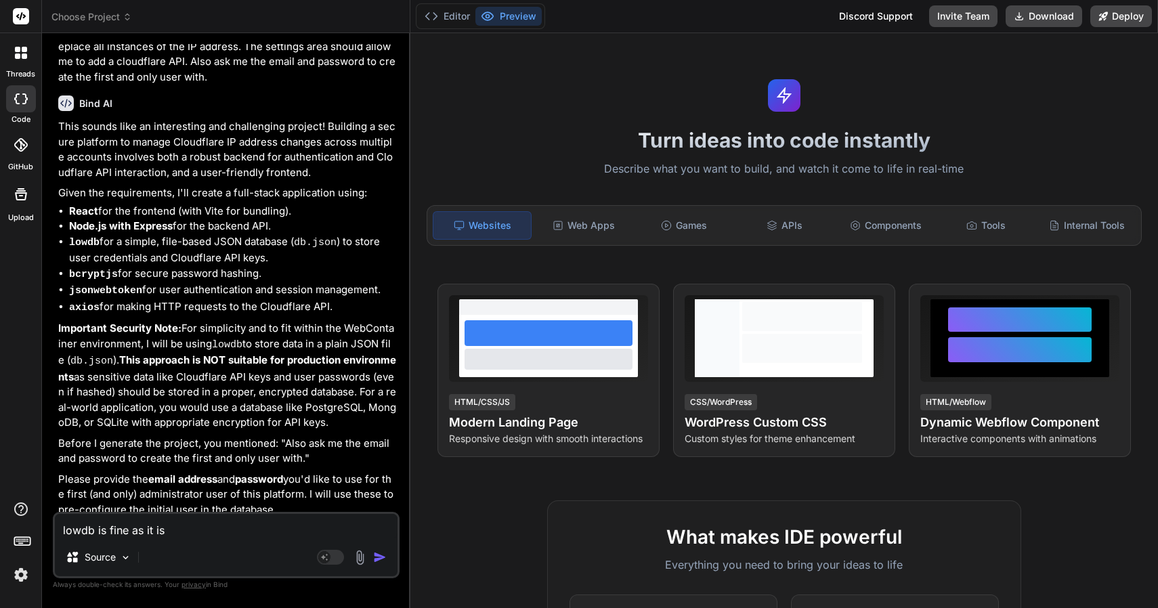
type textarea "x"
type textarea "lowdb is fine as it is fo"
type textarea "x"
type textarea "lowdb is fine as it is for"
type textarea "x"
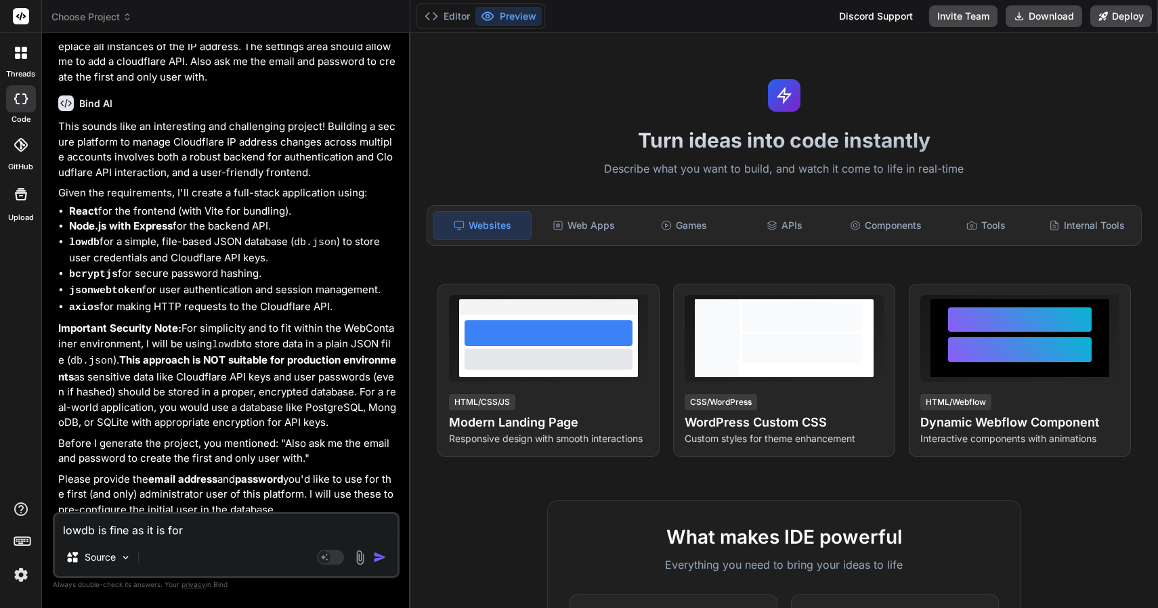
type textarea "lowdb is fine as it is for"
type textarea "x"
type textarea "lowdb is fine as it is for p"
type textarea "x"
type textarea "lowdb is fine as it is for pr"
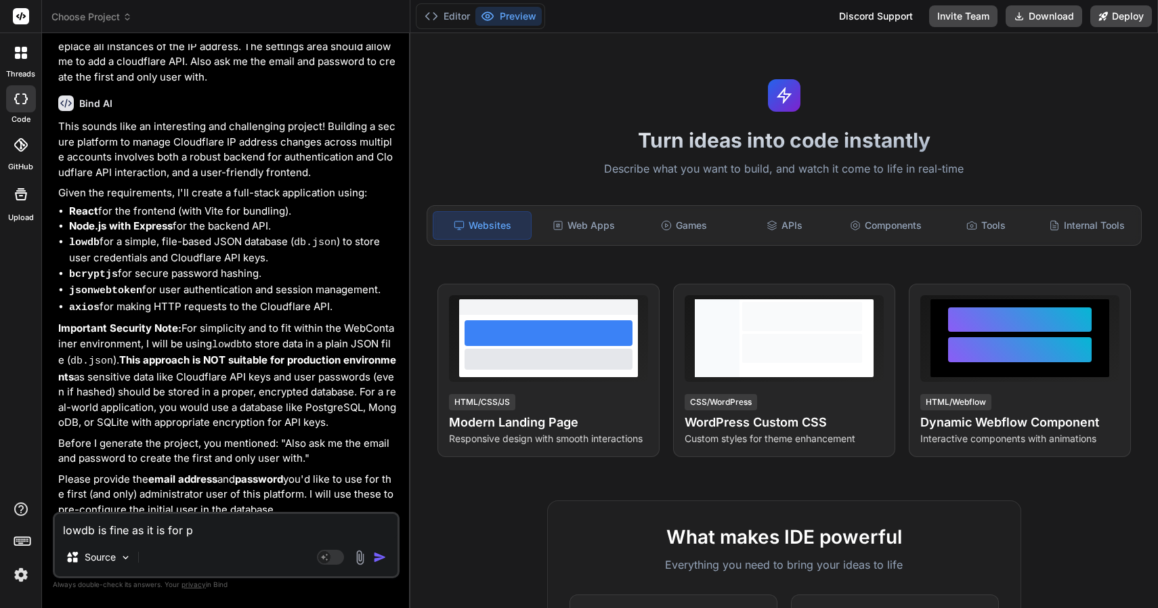
type textarea "x"
type textarea "lowdb is fine as it is for pri"
type textarea "x"
type textarea "lowdb is fine as it is for priv"
type textarea "x"
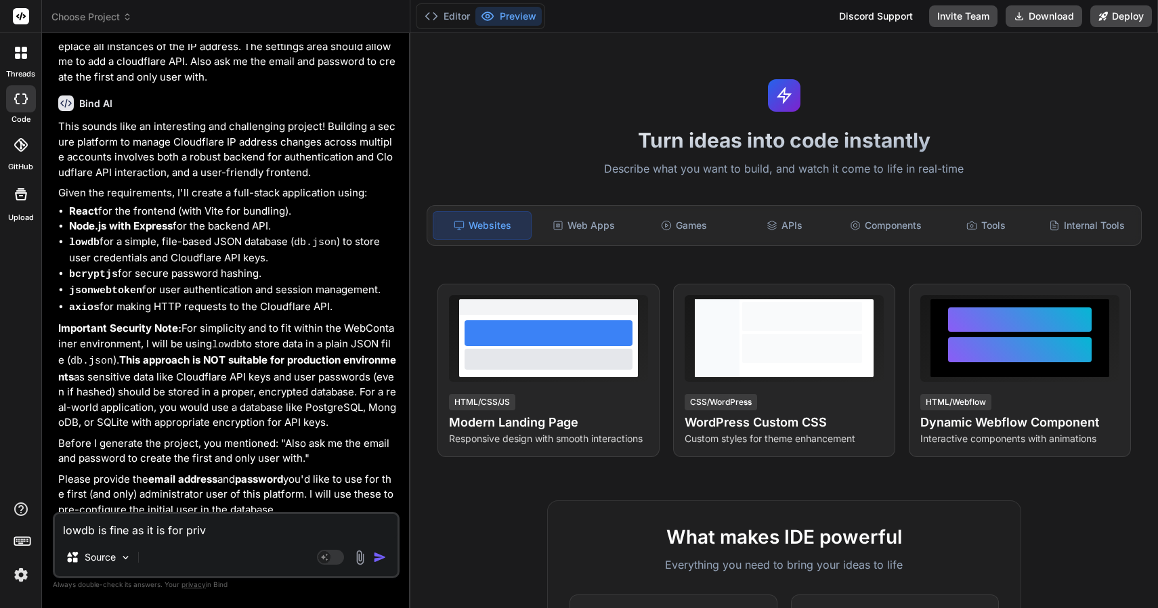
type textarea "lowdb is fine as it is for [PERSON_NAME]"
type textarea "x"
type textarea "lowdb is fine as it is for privat"
type textarea "x"
type textarea "lowdb is fine as it is for private"
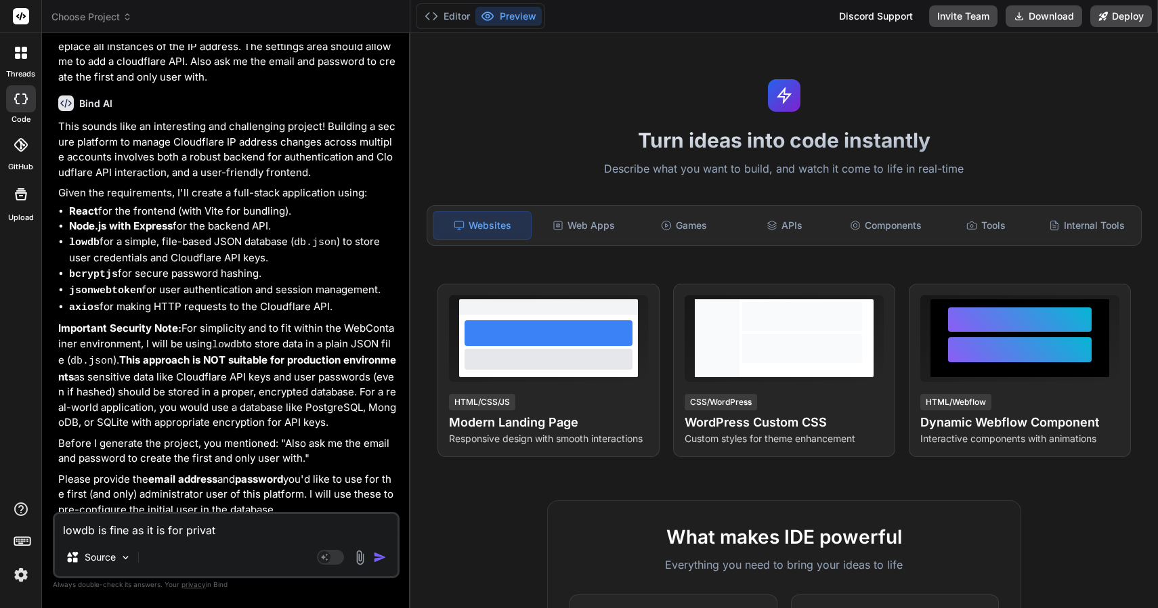
type textarea "x"
type textarea "lowdb is fine as it is for private"
type textarea "x"
type textarea "lowdb is fine as it is for private c"
type textarea "x"
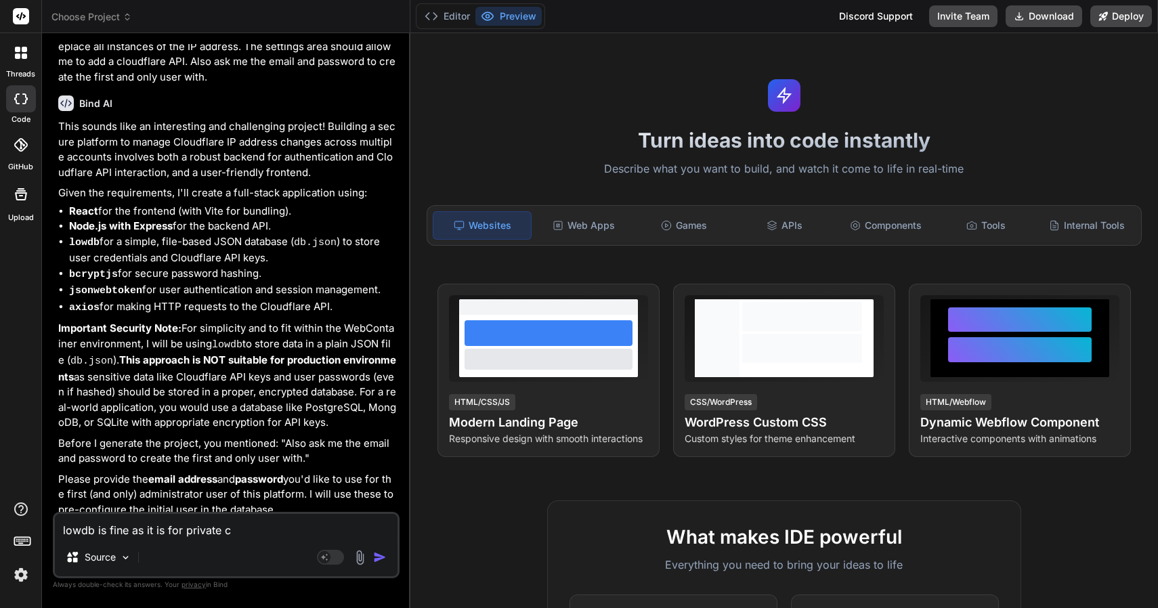
type textarea "lowdb is fine as it is for private ci"
type textarea "x"
type textarea "lowdb is fine as it is for private cir"
type textarea "x"
type textarea "lowdb is fine as it is for private circ"
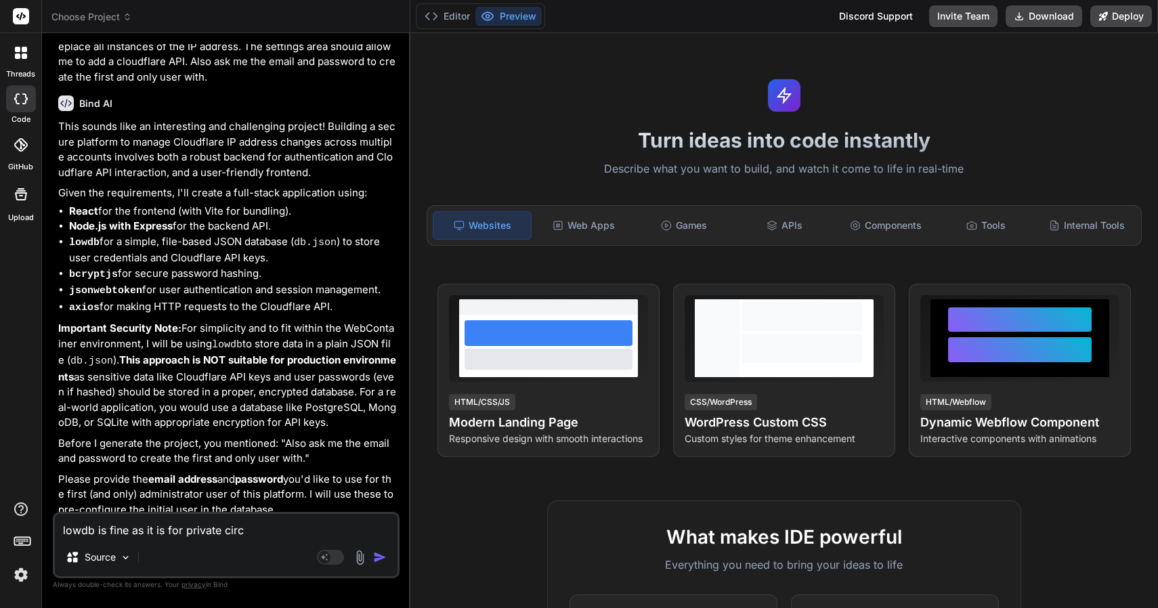
type textarea "x"
type textarea "lowdb is fine as it is for private circu"
type textarea "x"
type textarea "lowdb is fine as it is for private circul"
type textarea "x"
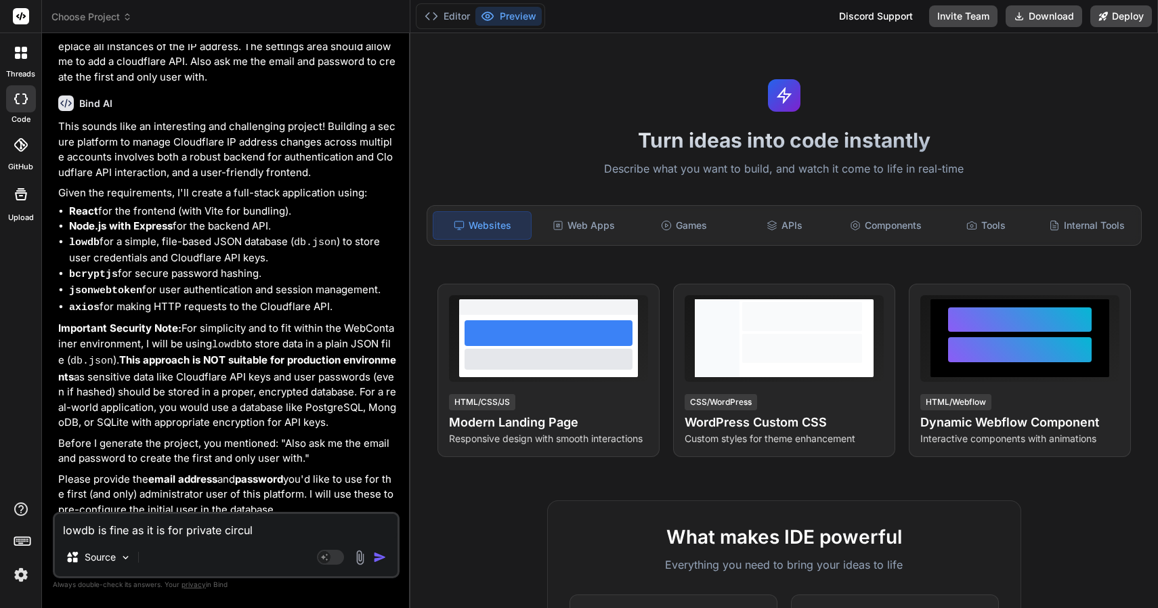
type textarea "lowdb is fine as it is for private circula"
type textarea "x"
type textarea "lowdb is fine as it is for private circulat"
type textarea "x"
type textarea "lowdb is fine as it is for private circulati"
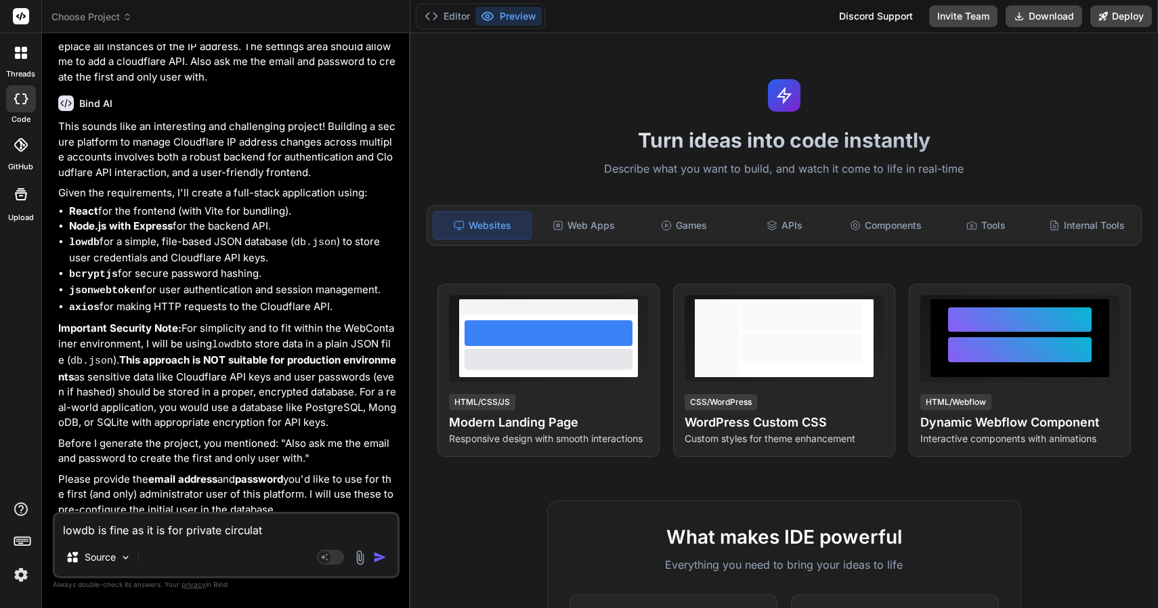
type textarea "x"
type textarea "lowdb is fine as it is for private circulatio"
type textarea "x"
type textarea "lowdb is fine as it is for private circulation"
type textarea "x"
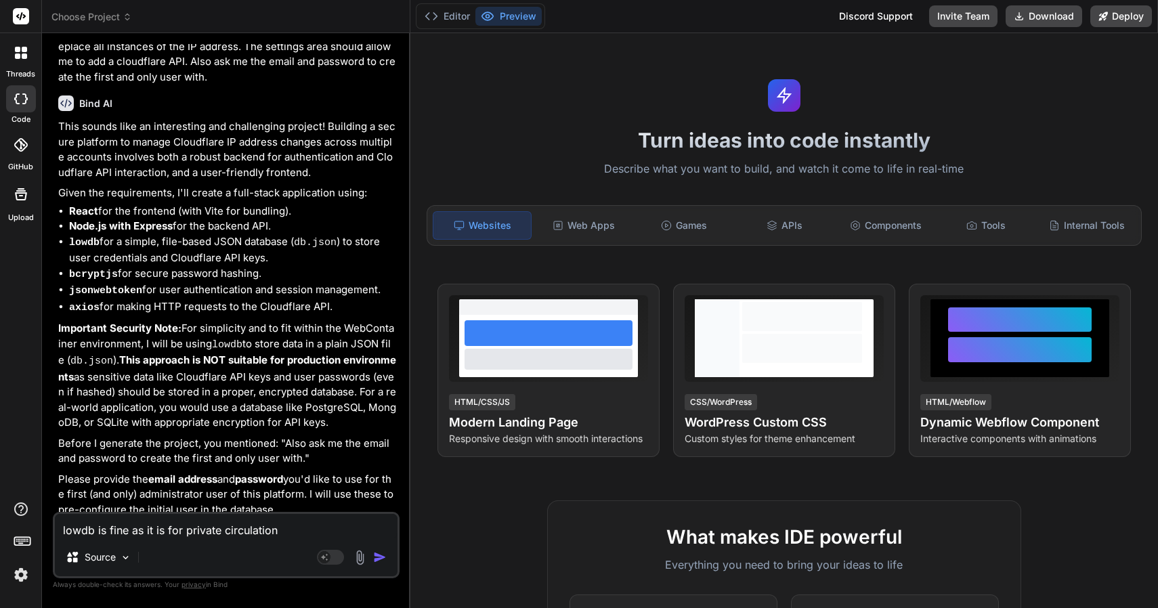
type textarea "lowdb is fine as it is for private circulation"
type textarea "x"
type textarea "lowdb is fine as it is for private circulation o"
type textarea "x"
type textarea "lowdb is fine as it is for private circulation on"
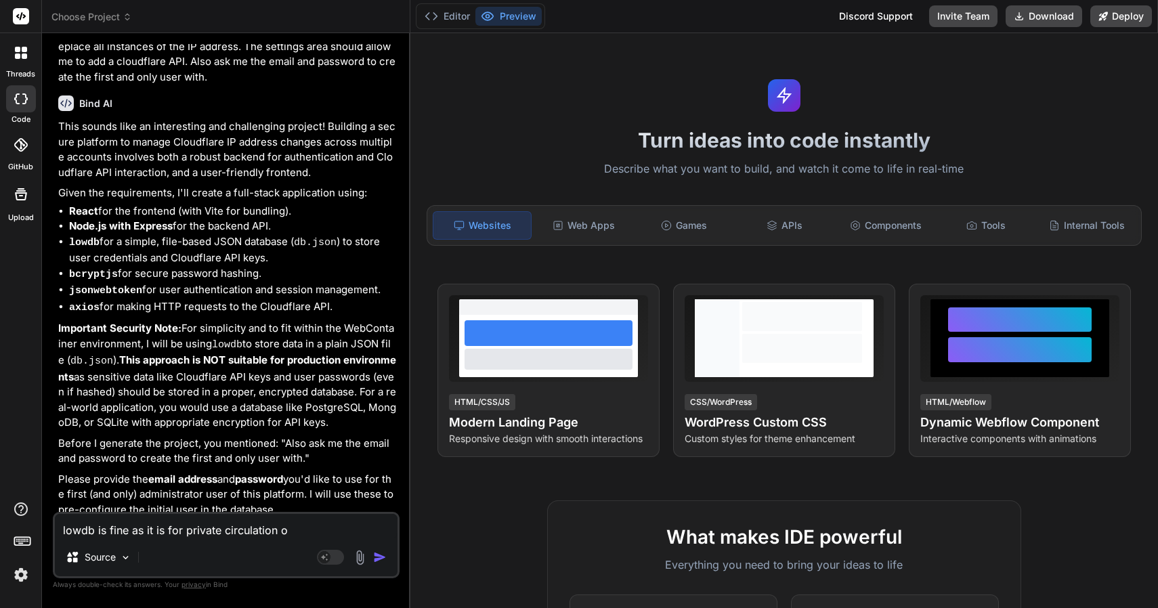
type textarea "x"
type textarea "lowdb is fine as it is for private circulation onl"
type textarea "x"
type textarea "lowdb is fine as it is for private circulation only"
type textarea "x"
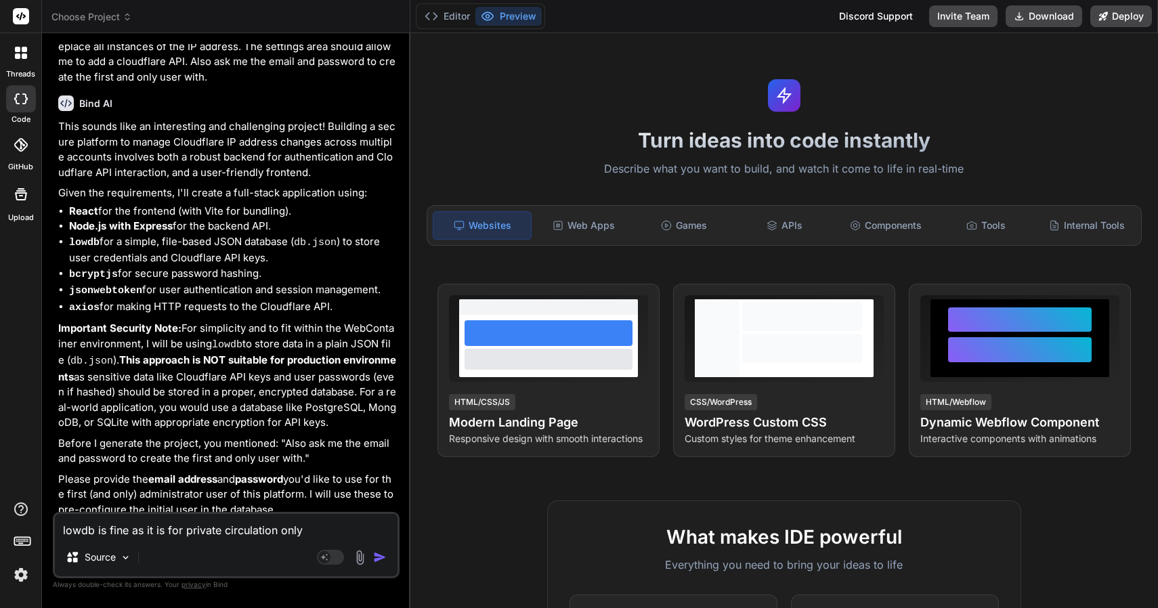
type textarea "lowdb is fine as it is for private circulation only,"
type textarea "x"
type textarea "lowdb is fine as it is for private circulation only,"
type textarea "x"
type textarea "lowdb is fine as it is for private circulation only,"
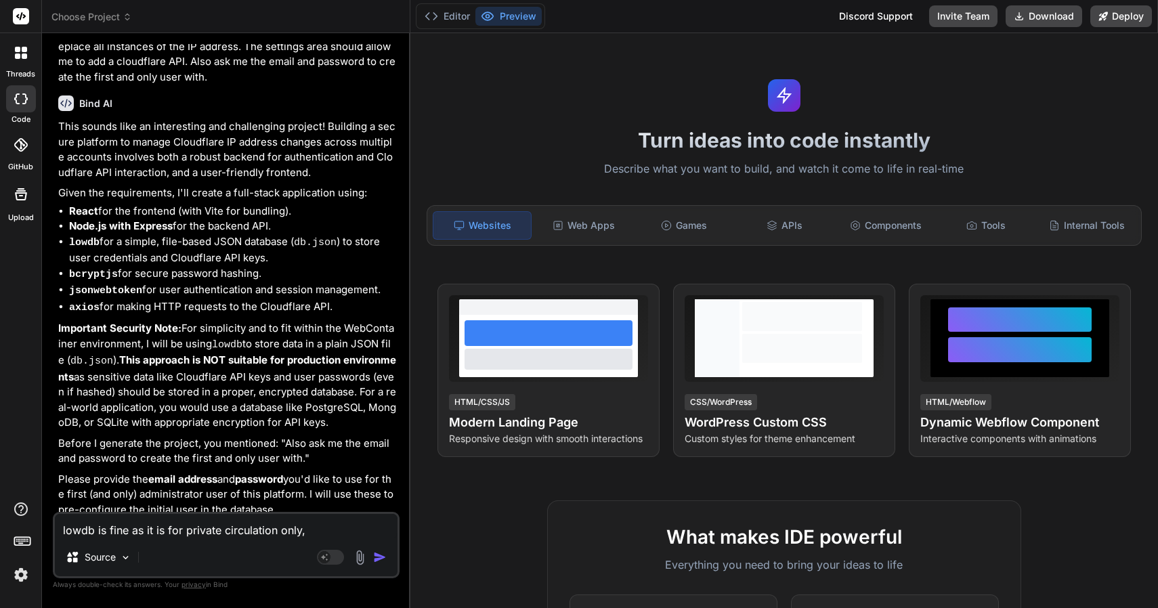
type textarea "x"
type textarea "lowdb is fine as it is for private circulation only"
type textarea "x"
type textarea "lowdb is fine as it is for private circulation only."
type textarea "x"
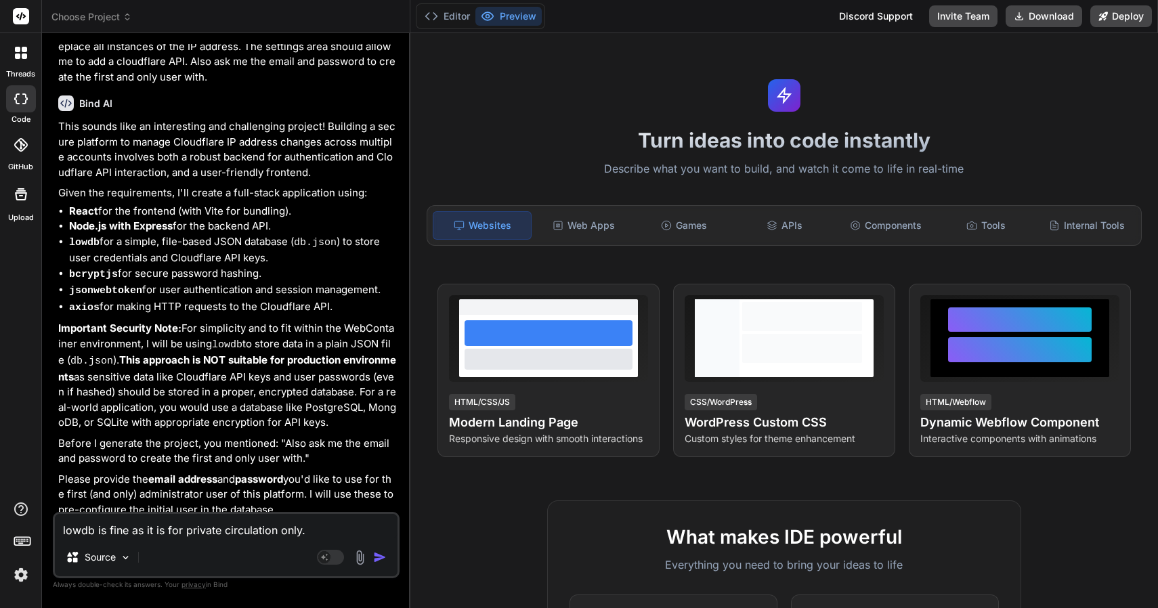
type textarea "lowdb is fine as it is for private circulation only."
type textarea "x"
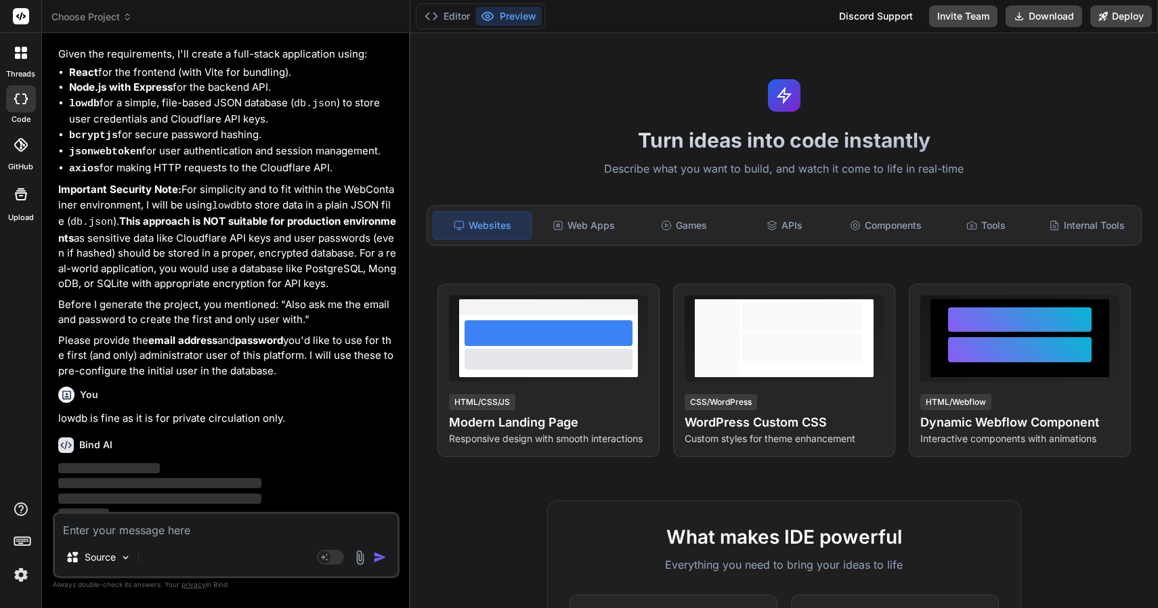
scroll to position [373, 0]
type textarea "C"
type textarea "x"
type textarea "Ca"
type textarea "x"
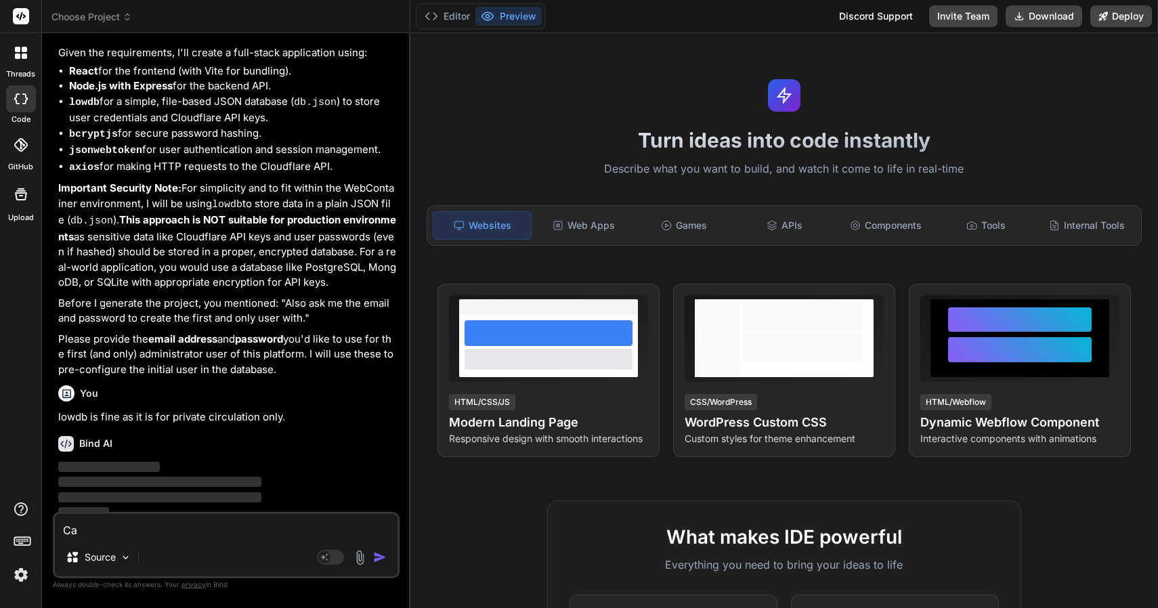
type textarea "Can"
type textarea "x"
type textarea "Can"
type textarea "x"
type textarea "Can y"
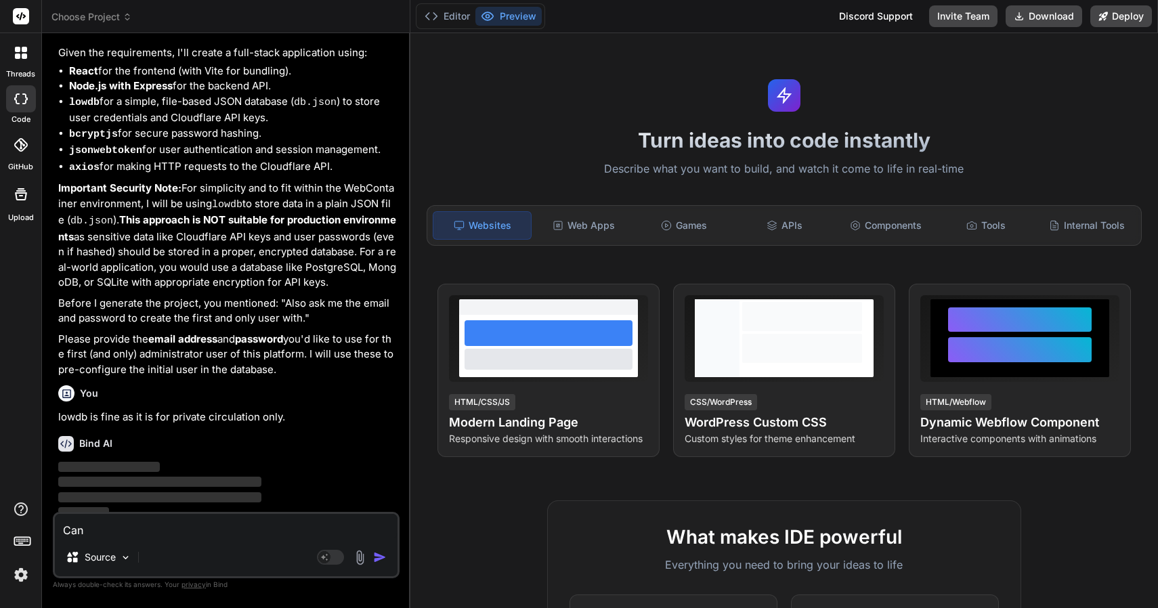
type textarea "x"
type textarea "Can yo"
type textarea "x"
type textarea "Can you"
type textarea "x"
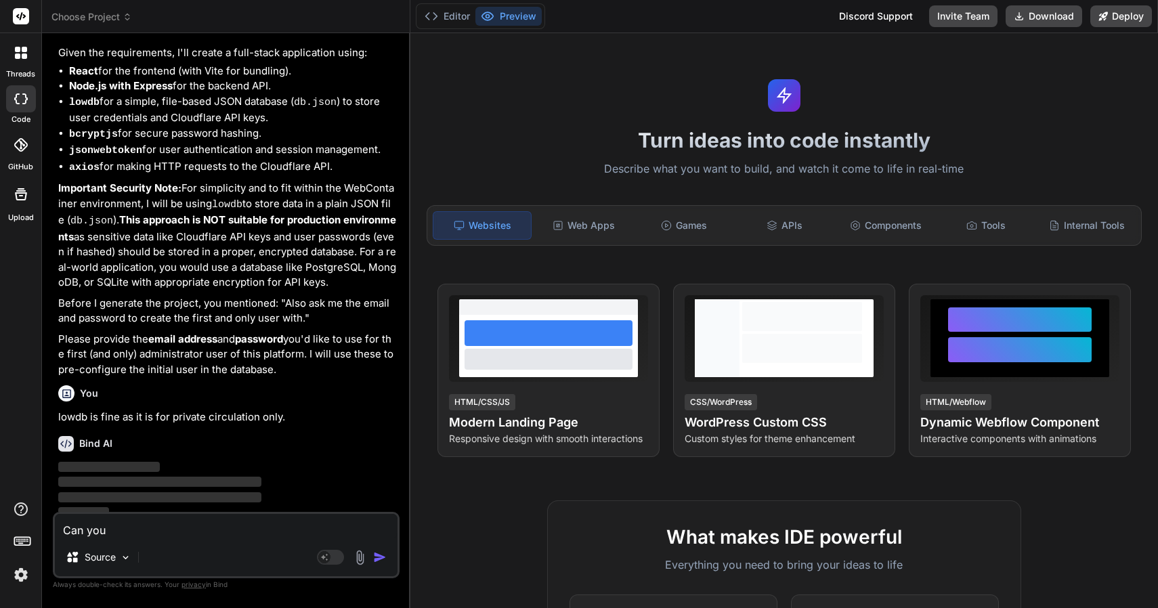
type textarea "Can you"
type textarea "x"
type textarea "Can you u"
type textarea "x"
type textarea "Can you ue"
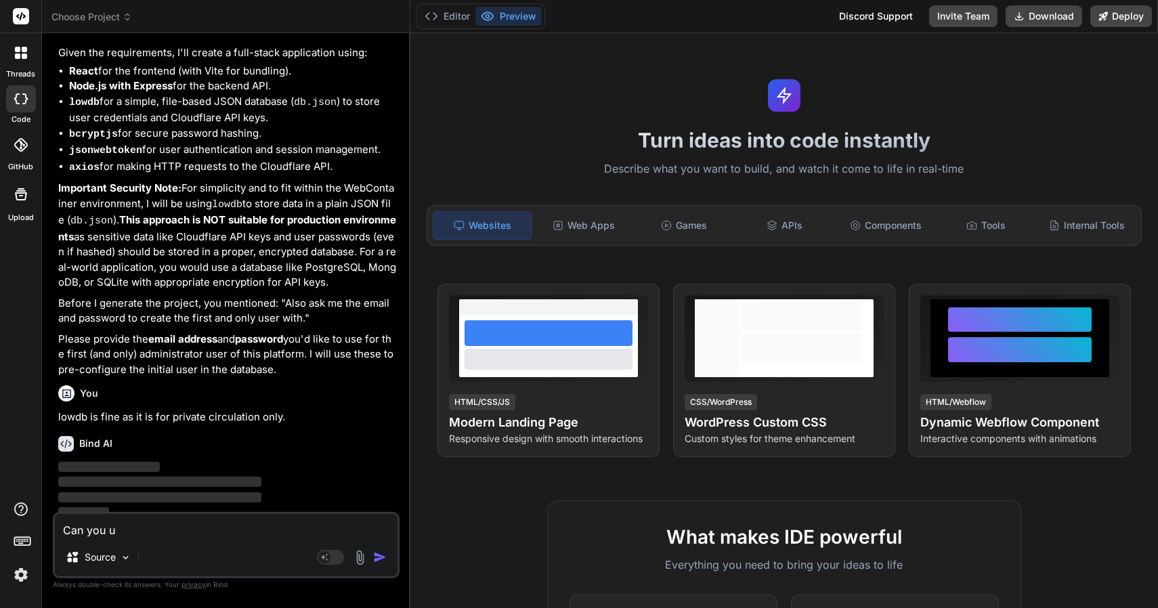
type textarea "x"
type textarea "Can you ue"
type textarea "x"
type textarea "Can you ue"
type textarea "x"
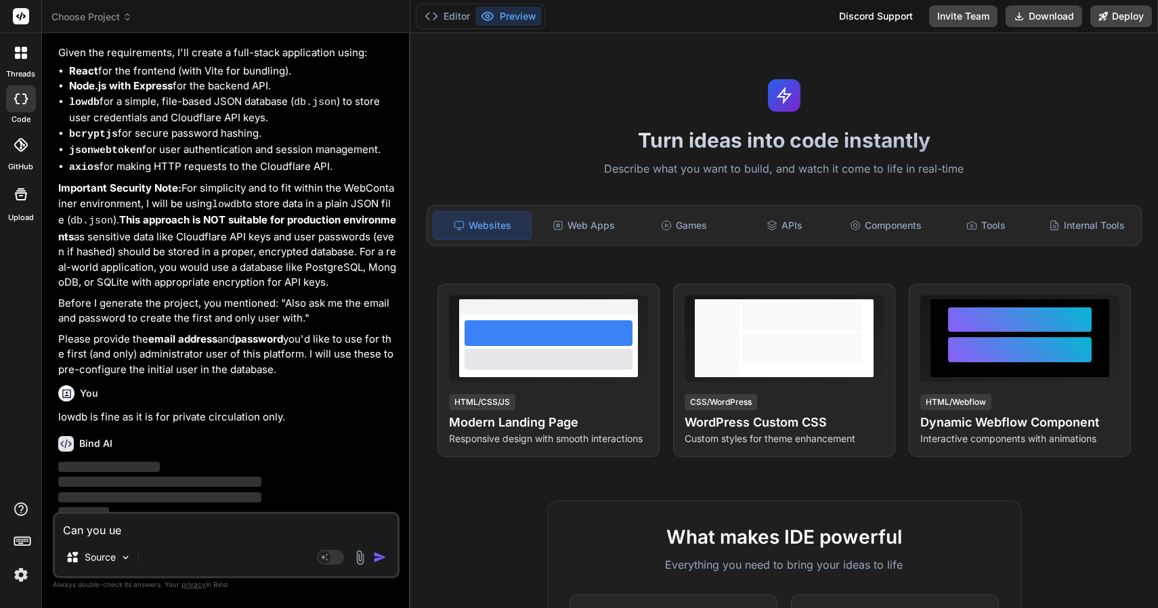
type textarea "Can you u"
type textarea "x"
type textarea "Can you us"
type textarea "x"
type textarea "Can you use"
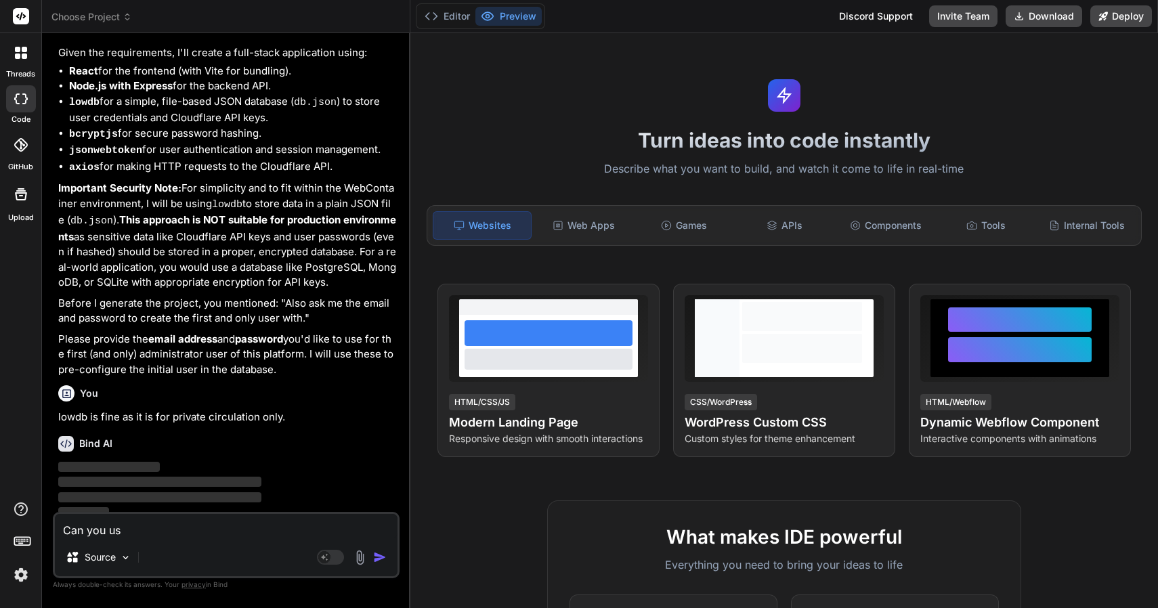
type textarea "x"
type textarea "Can you use"
type textarea "x"
type textarea "Can you use P"
type textarea "x"
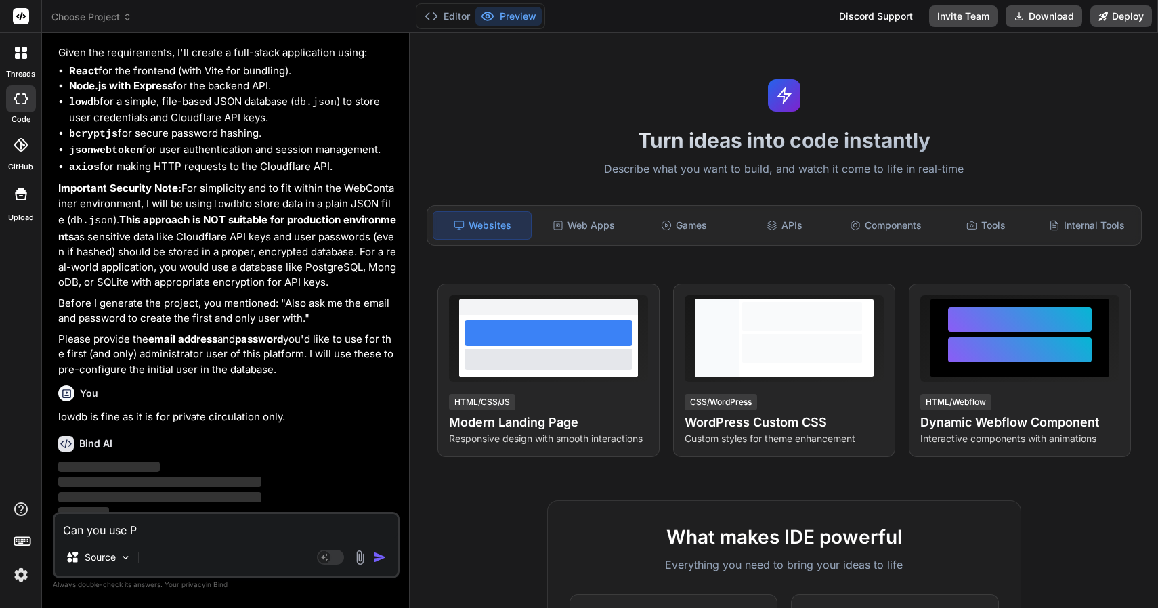
type textarea "Can you use PH"
type textarea "x"
type textarea "Can you use PHP"
type textarea "x"
type textarea "Can you use PHP"
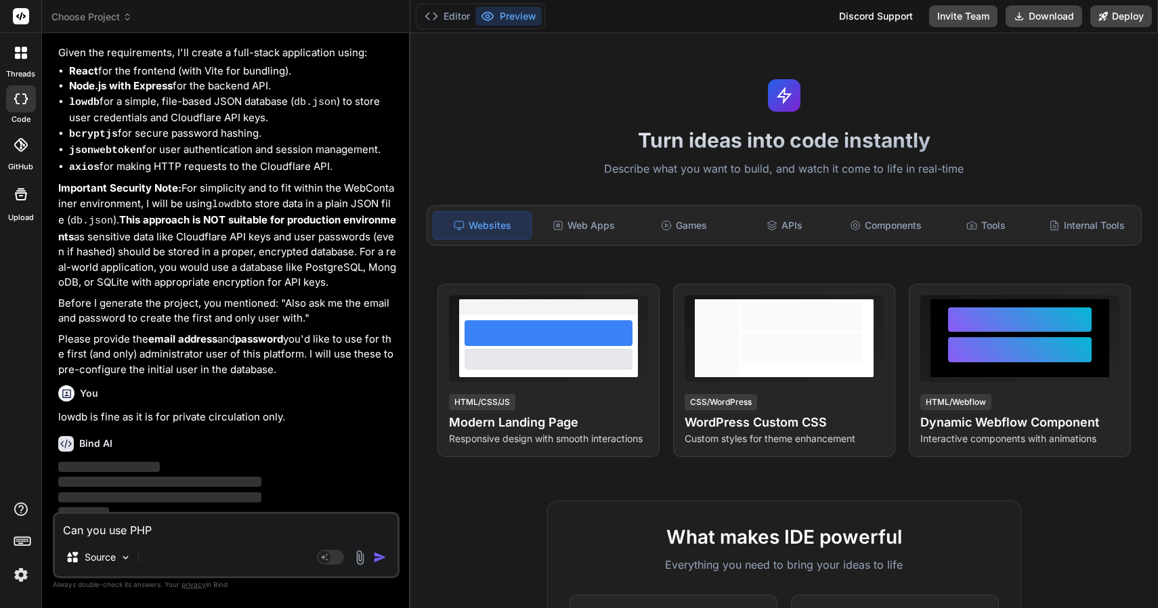
type textarea "x"
type textarea "Can you use PHP o"
type textarea "x"
type textarea "Can you use PHP or"
type textarea "x"
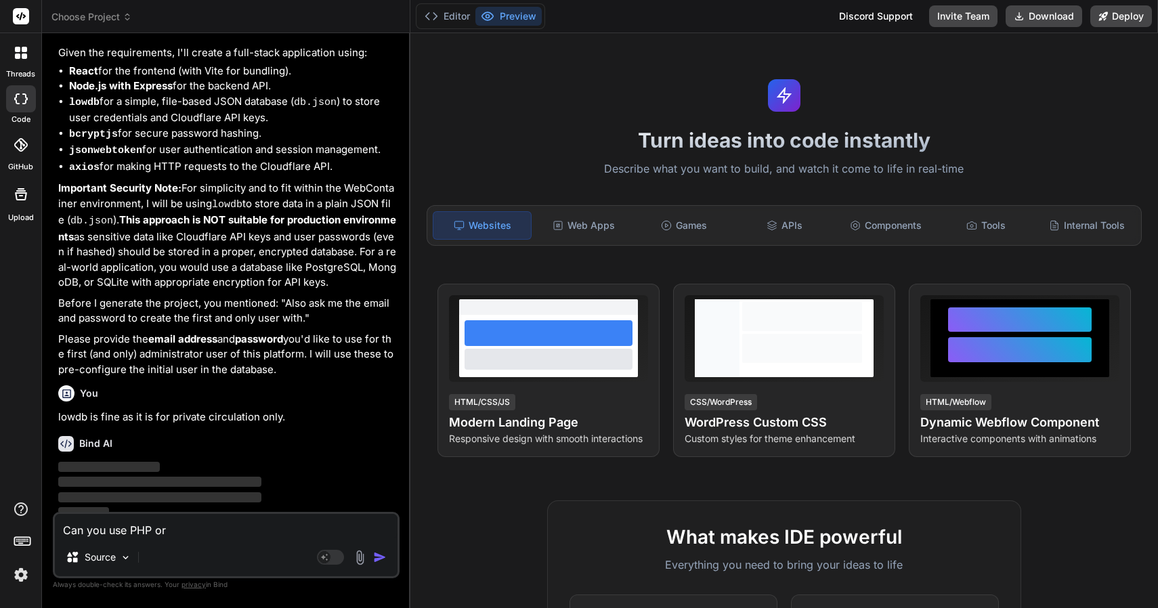
type textarea "Can you use PHP or"
type textarea "x"
type textarea "Can you use PHP or L"
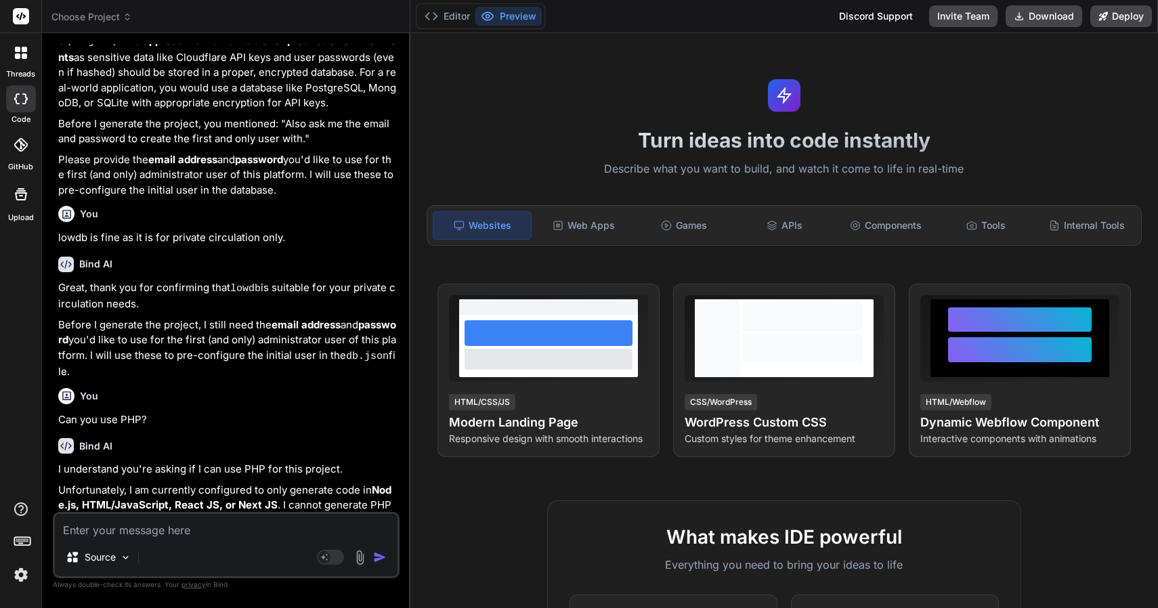
scroll to position [627, 0]
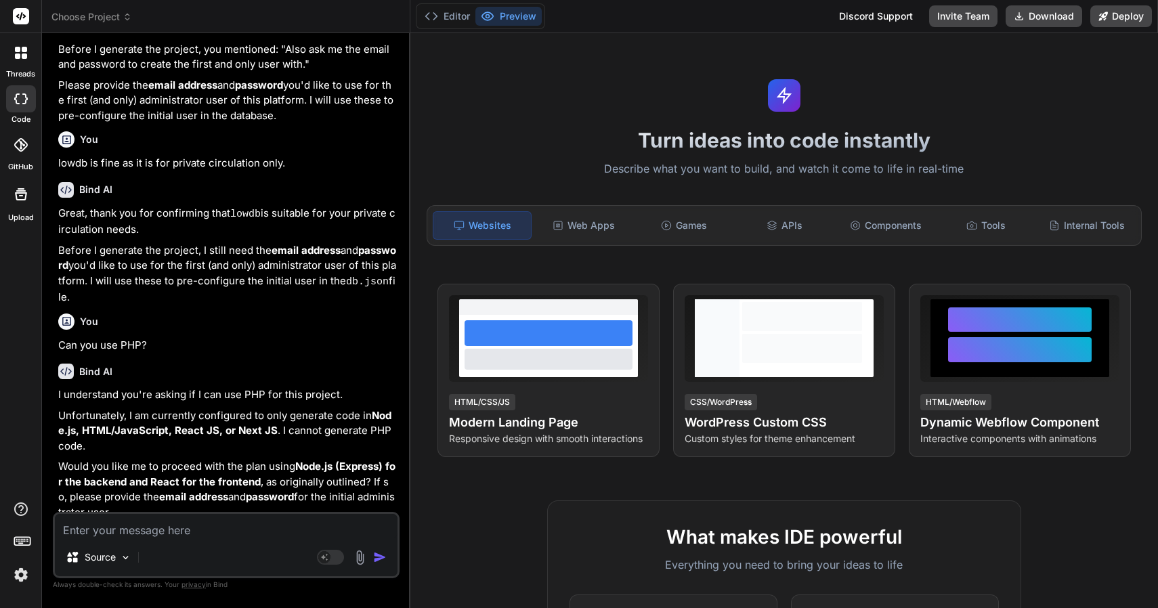
click at [197, 529] on textarea at bounding box center [226, 526] width 343 height 24
click at [194, 532] on textarea at bounding box center [226, 526] width 343 height 24
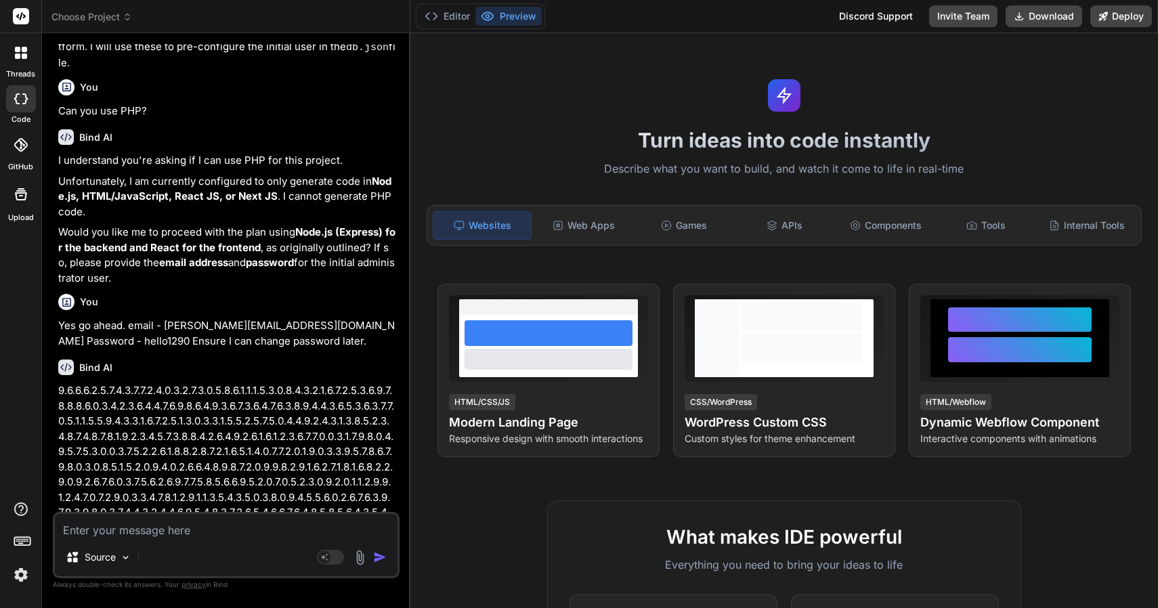
scroll to position [925, 0]
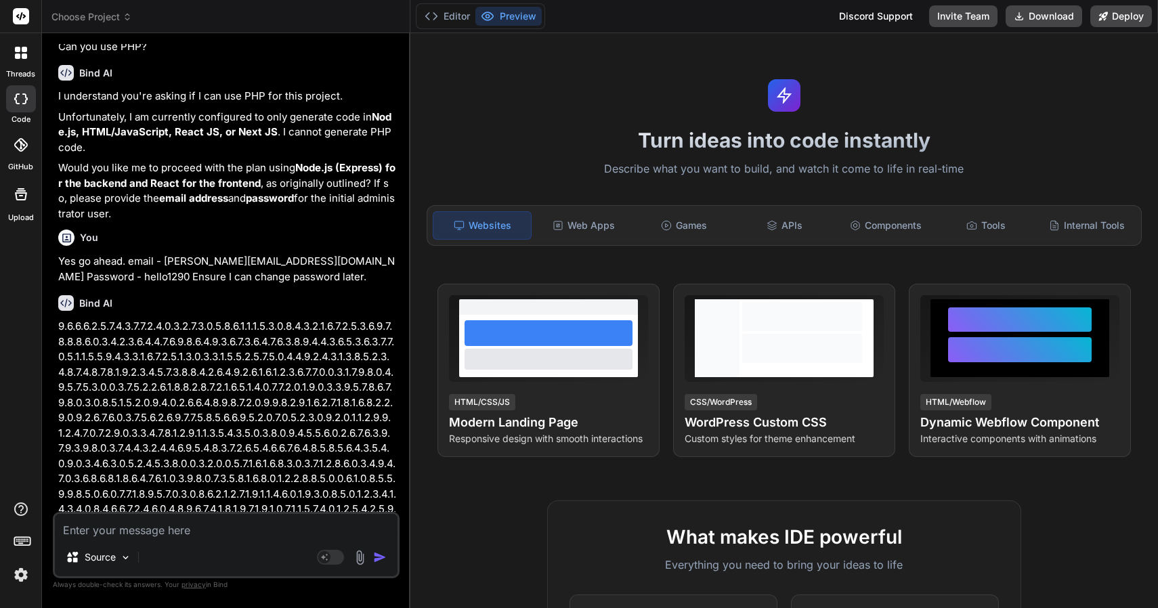
click at [196, 345] on p at bounding box center [227, 570] width 339 height 503
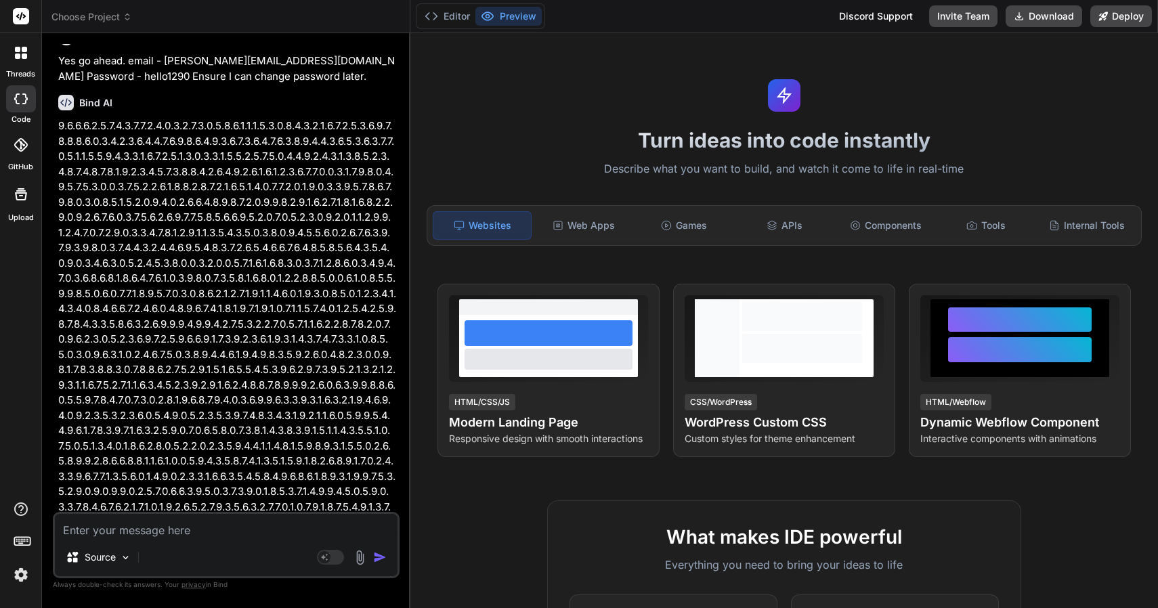
scroll to position [1257, 0]
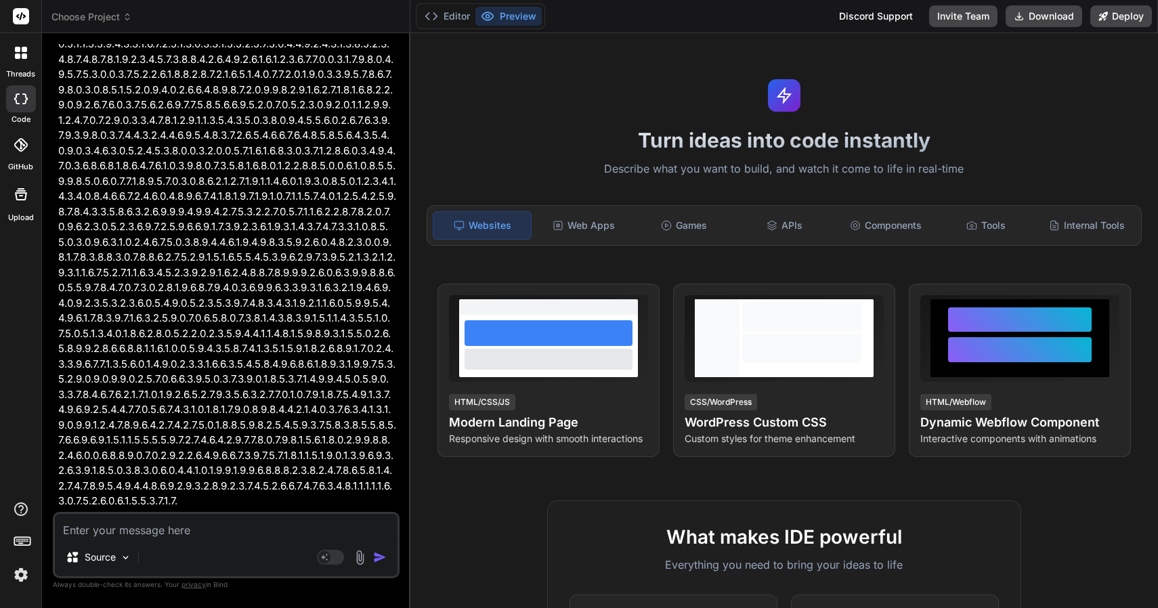
click at [196, 345] on p at bounding box center [227, 257] width 339 height 503
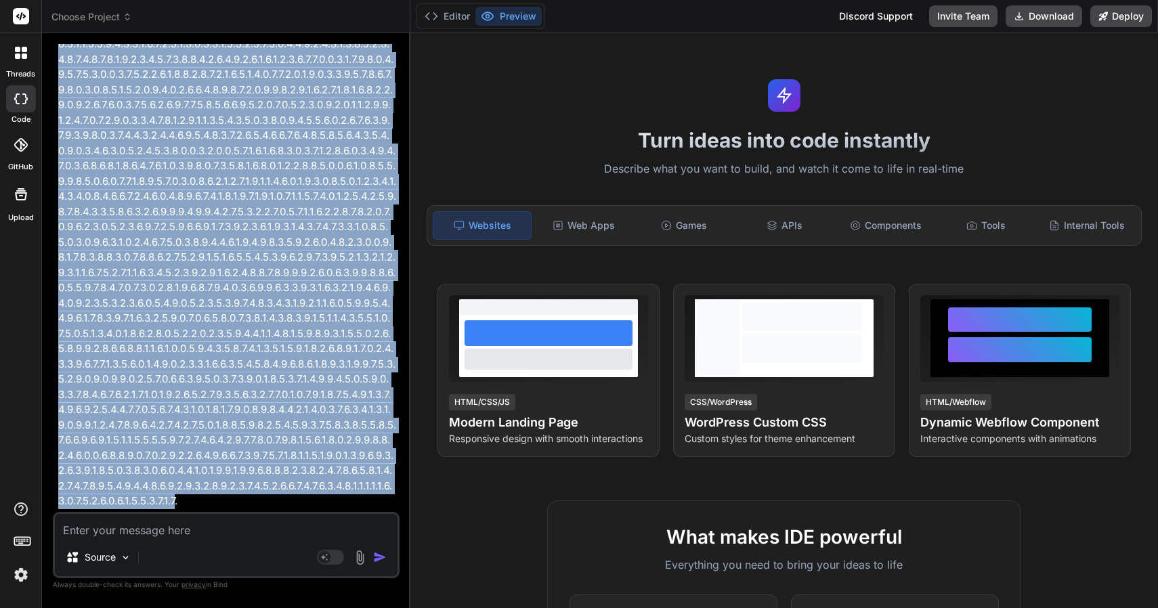
click at [196, 345] on p at bounding box center [227, 257] width 339 height 503
copy p "0.0.0.0.0.0.0.0.0.0.0.0.0.0.0.0.0.0.0.0.0.0.0.0.0.0.0.0.0.0.0.0.0.0.0.0.0.0.0.0…"
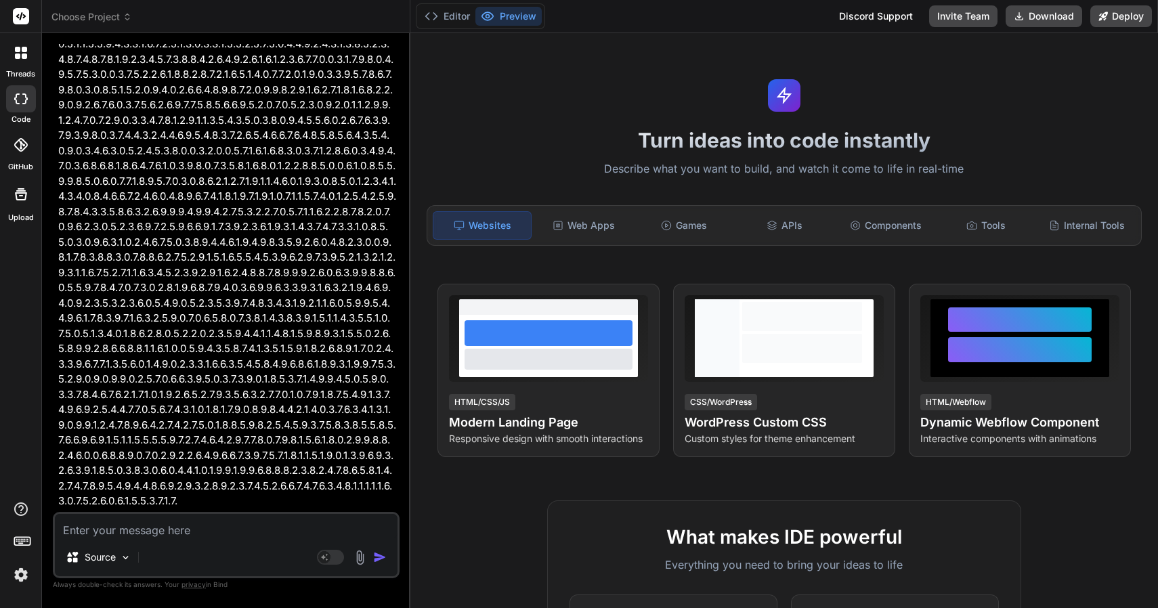
click at [239, 524] on textarea at bounding box center [226, 526] width 343 height 24
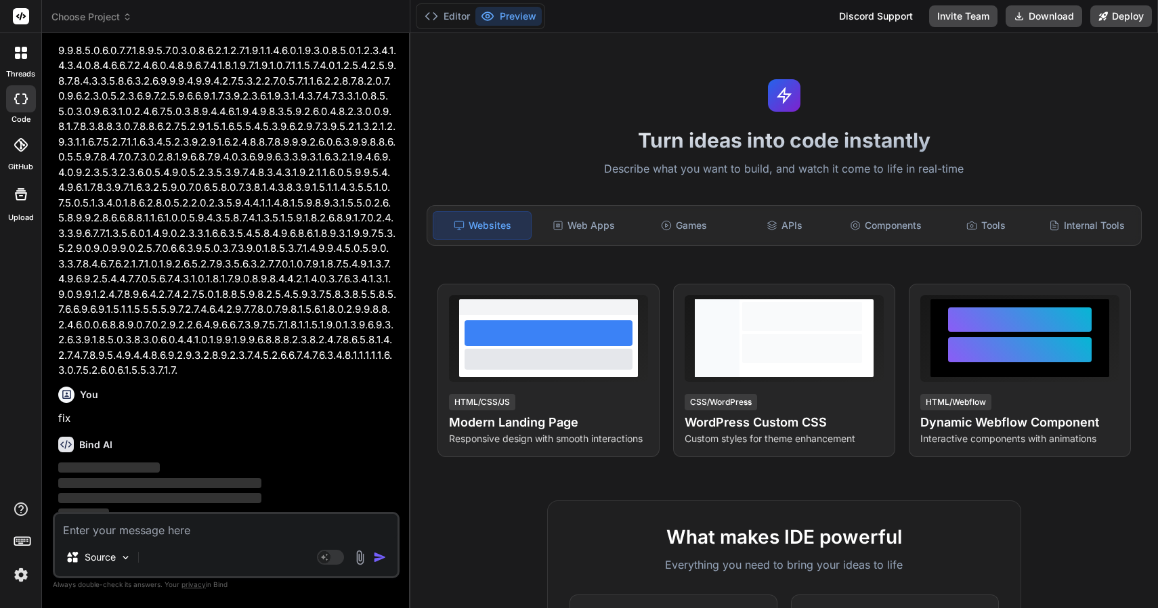
scroll to position [1398, 0]
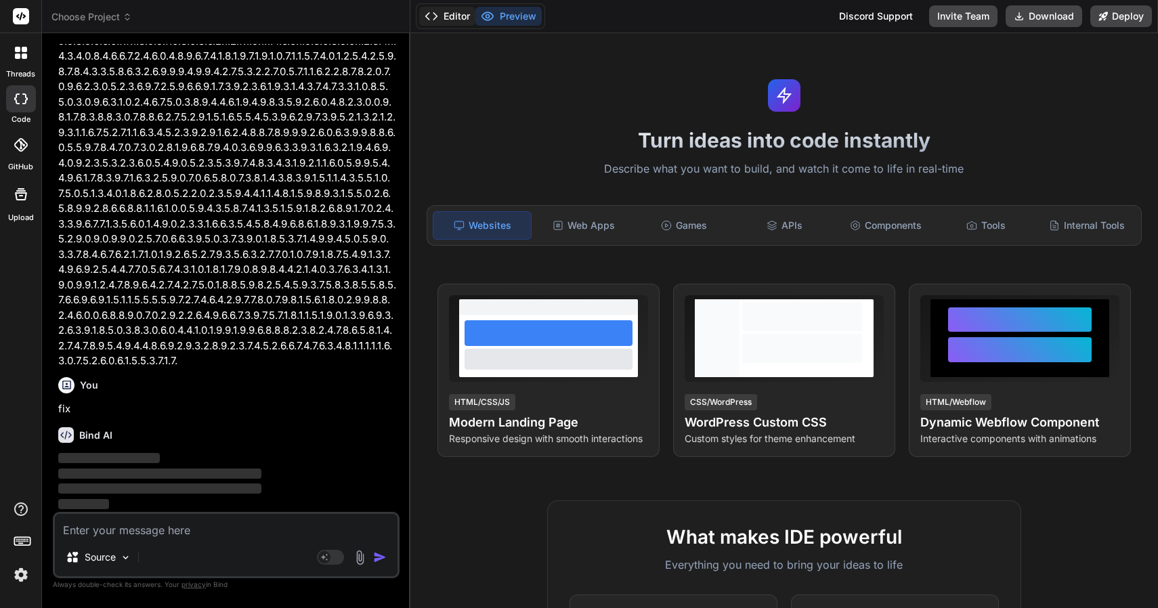
click at [448, 20] on button "Editor" at bounding box center [447, 16] width 56 height 19
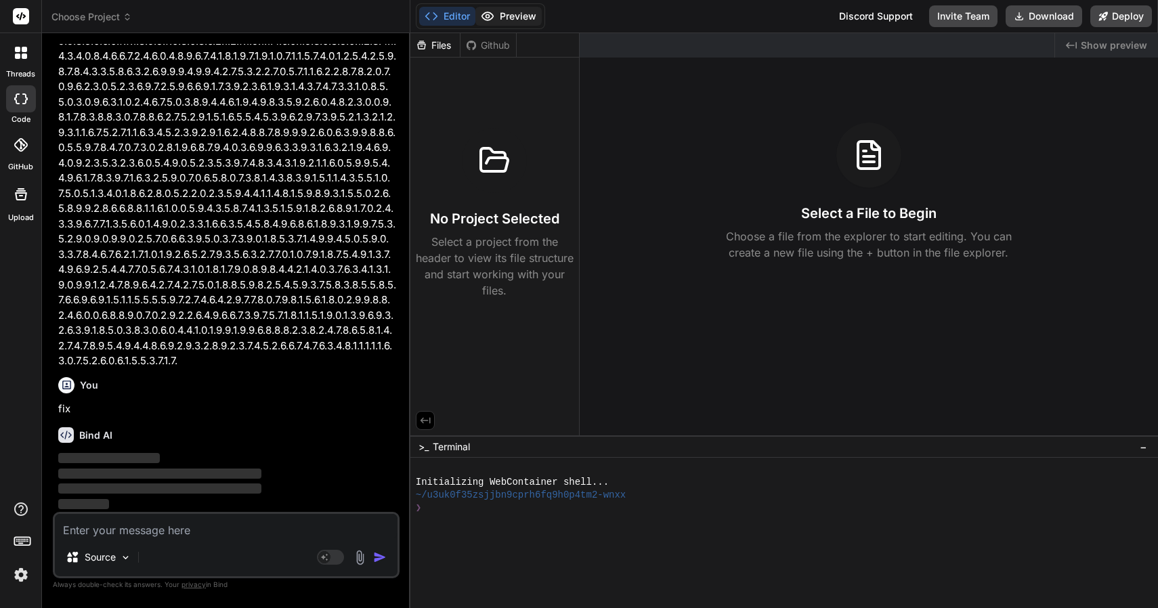
click at [496, 15] on button "Preview" at bounding box center [509, 16] width 66 height 19
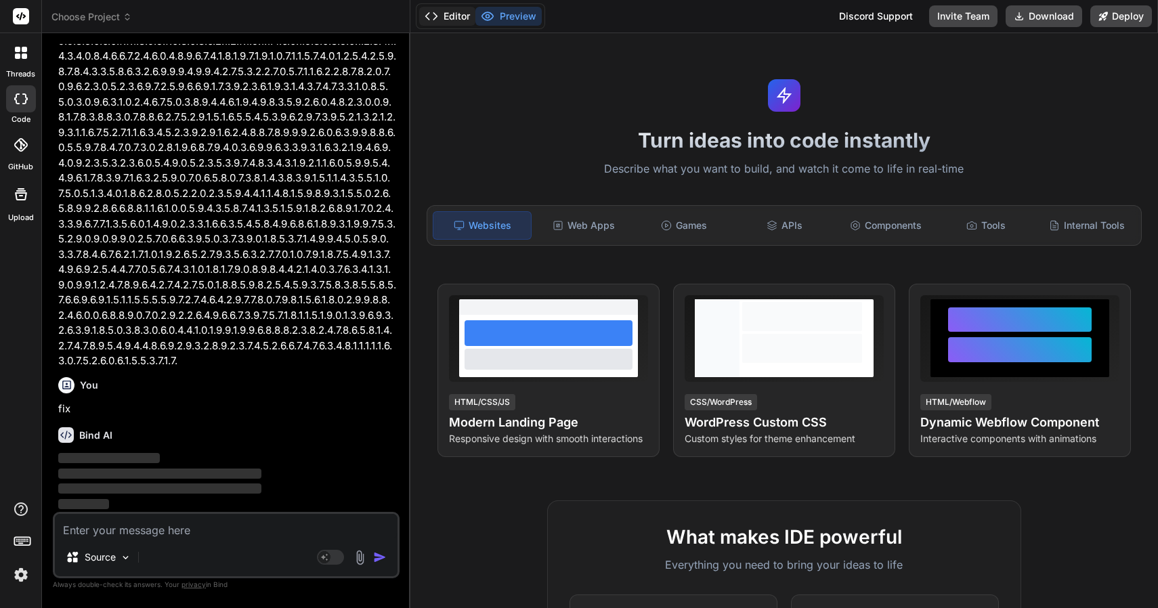
click at [452, 18] on button "Editor" at bounding box center [447, 16] width 56 height 19
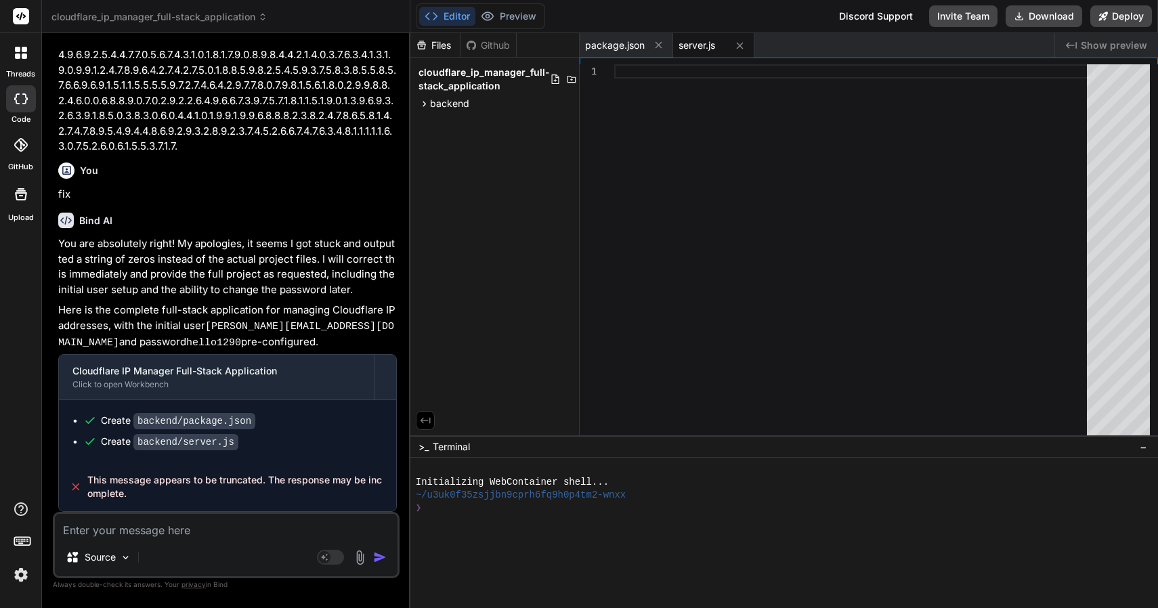
scroll to position [1609, 0]
click at [192, 487] on span "This message appears to be truncated. The response may be incomplete." at bounding box center [236, 486] width 298 height 27
click at [187, 476] on span "This message appears to be truncated. The response may be incomplete." at bounding box center [236, 486] width 298 height 27
click at [515, 18] on button "Preview" at bounding box center [509, 16] width 66 height 19
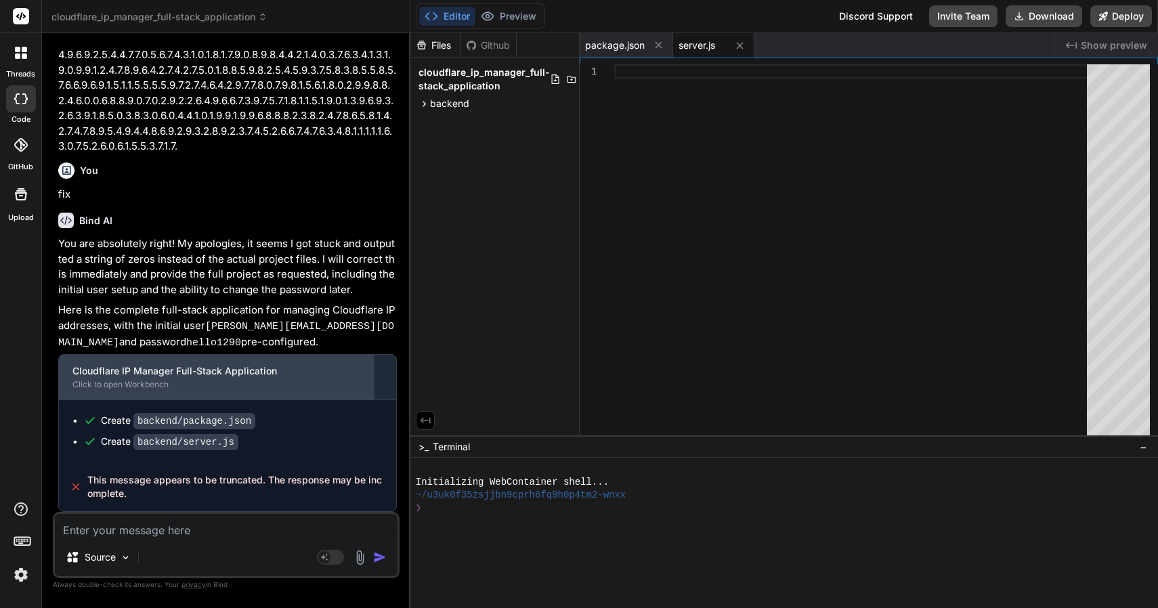
click at [188, 377] on div "Cloudflare IP Manager Full-Stack Application" at bounding box center [216, 371] width 288 height 14
click at [209, 364] on div "Cloudflare IP Manager Full-Stack Application Click to open Workbench" at bounding box center [216, 377] width 315 height 45
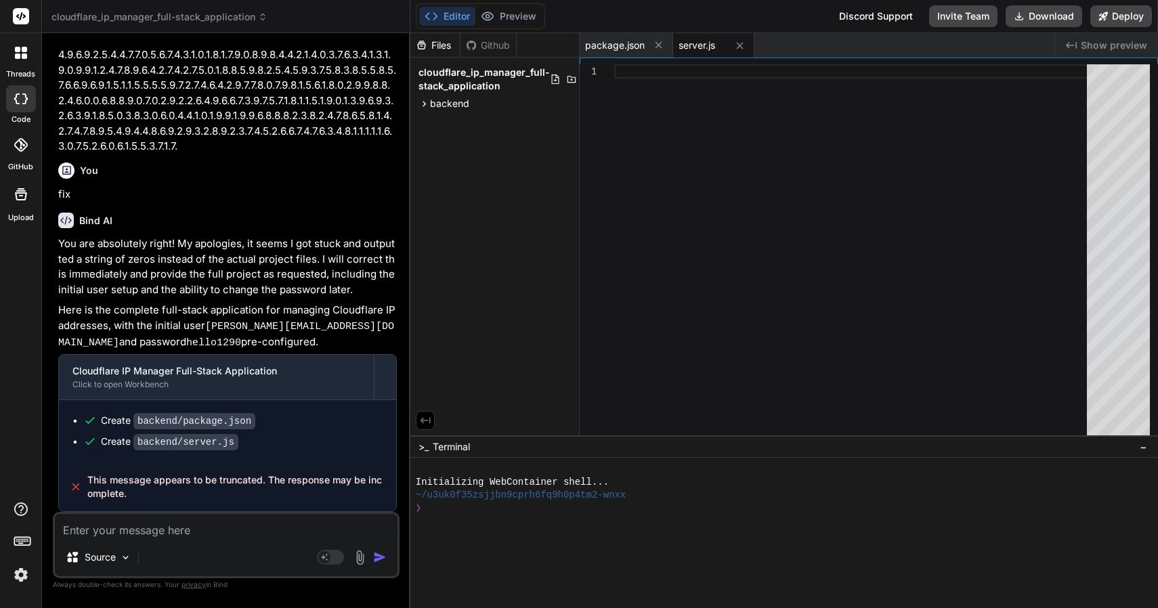
click at [187, 541] on div "Source Agent Mode. When this toggle is activated, AI automatically makes decisi…" at bounding box center [226, 545] width 347 height 66
click at [187, 538] on textarea at bounding box center [226, 526] width 343 height 24
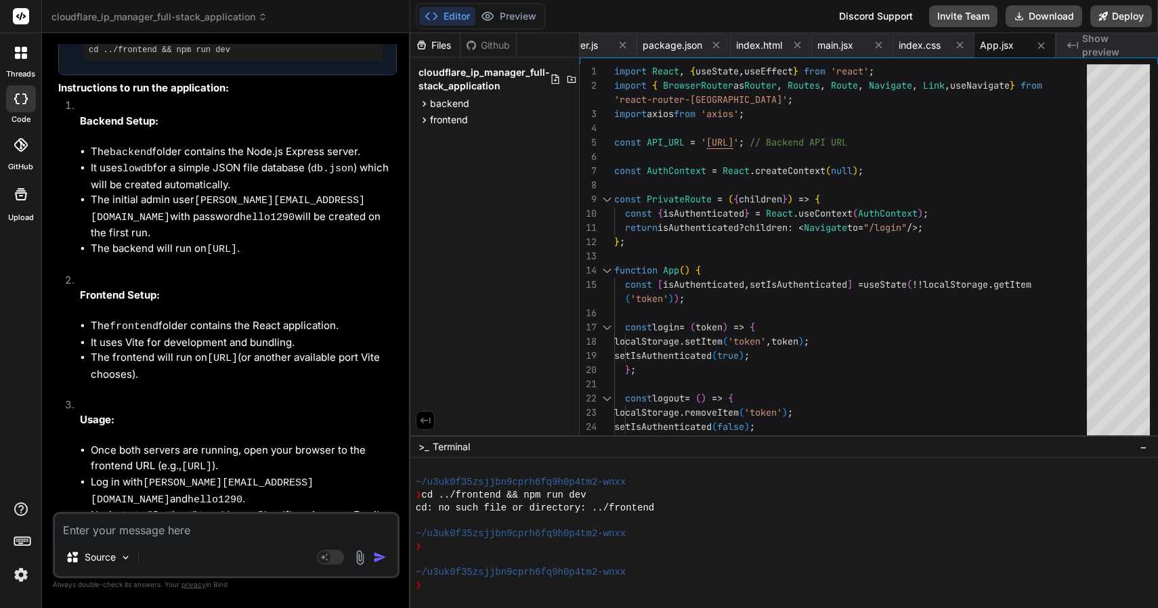
scroll to position [2750, 0]
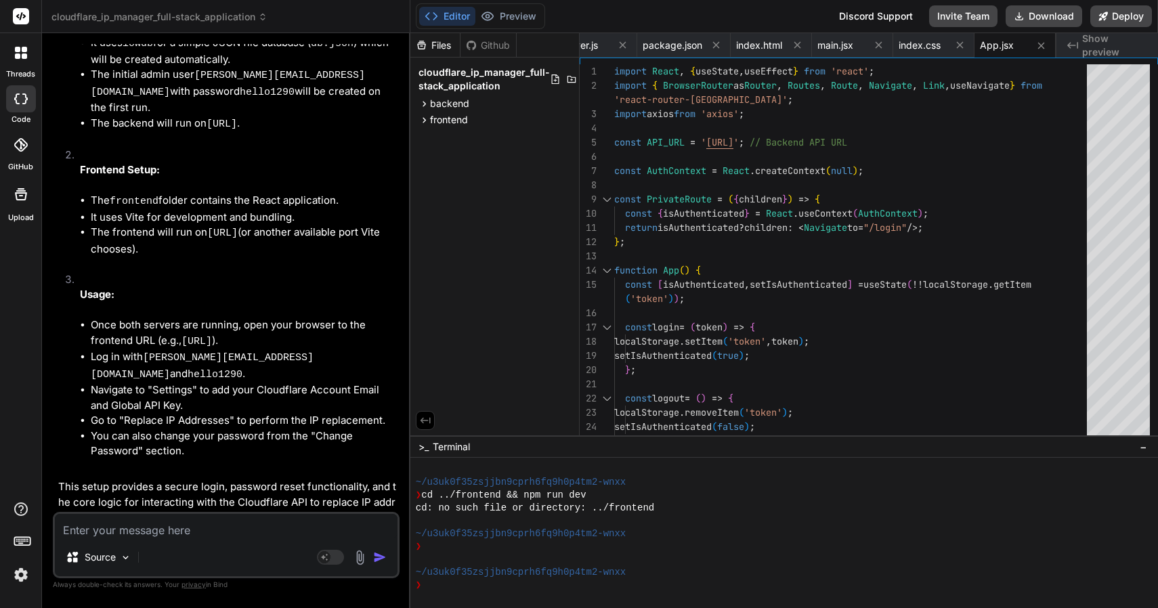
click at [209, 550] on div "Source" at bounding box center [226, 560] width 343 height 33
click at [210, 534] on textarea at bounding box center [226, 526] width 343 height 24
